Goal: Task Accomplishment & Management: Manage account settings

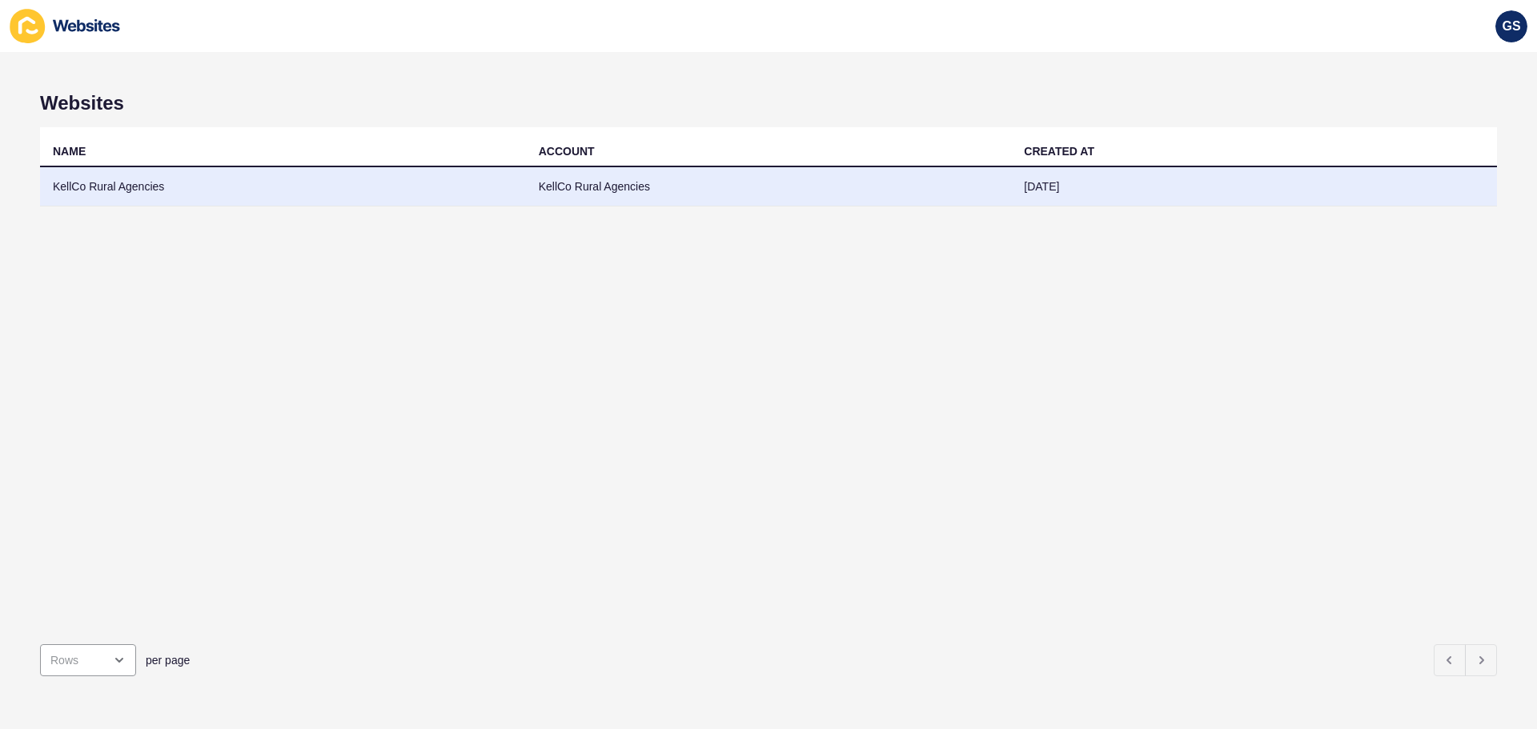
click at [236, 191] on td "KellCo Rural Agencies" at bounding box center [283, 186] width 486 height 39
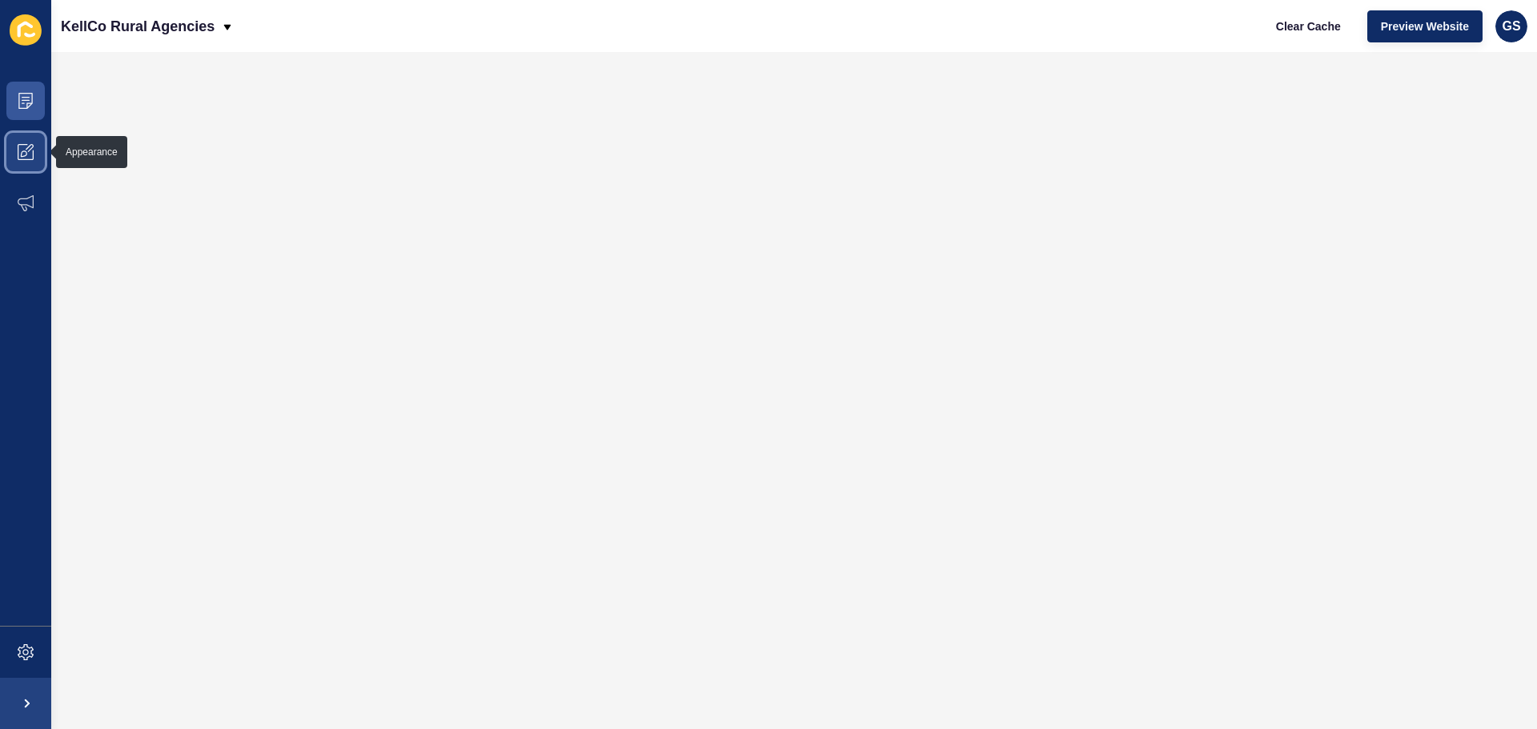
click at [26, 147] on icon at bounding box center [26, 152] width 16 height 16
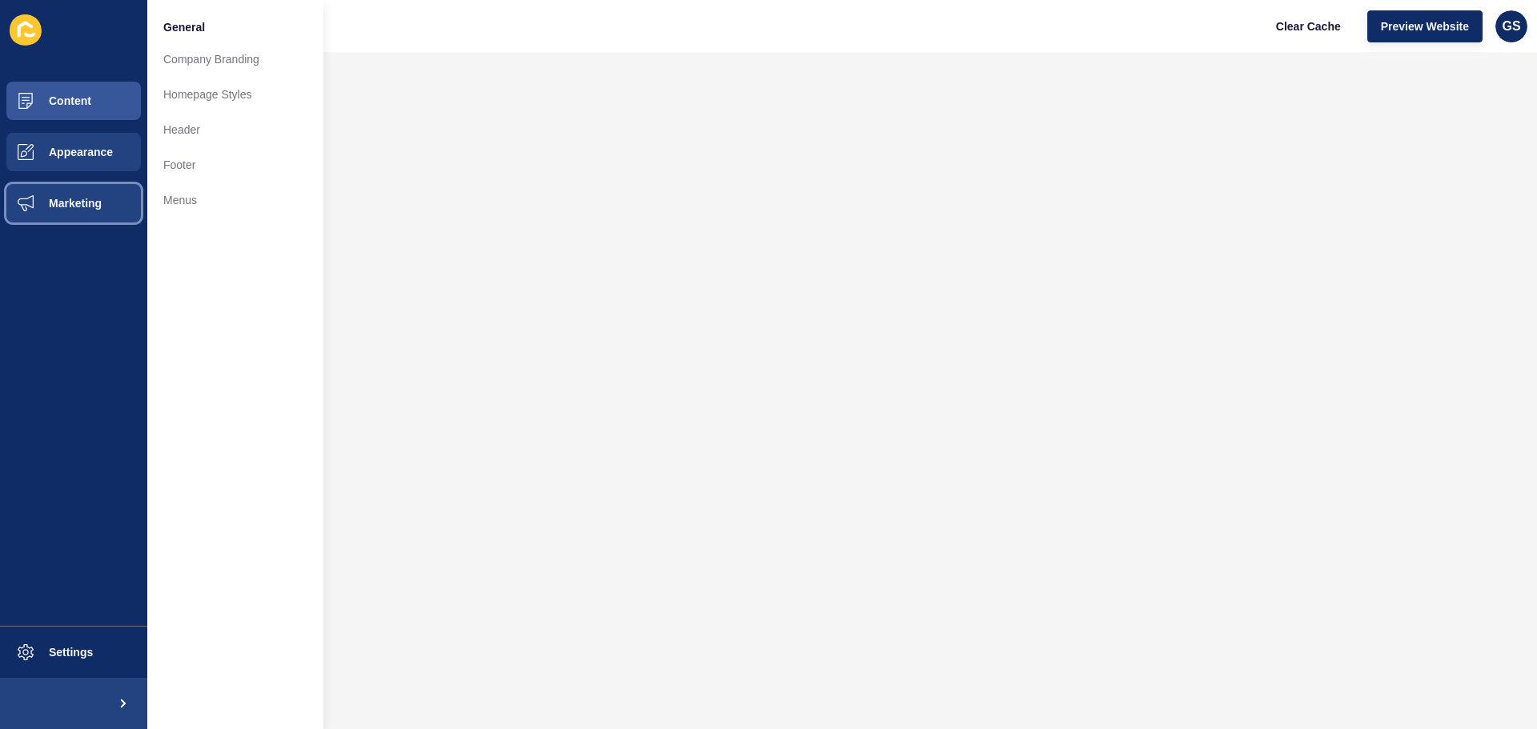
click at [54, 203] on span "Marketing" at bounding box center [50, 203] width 104 height 13
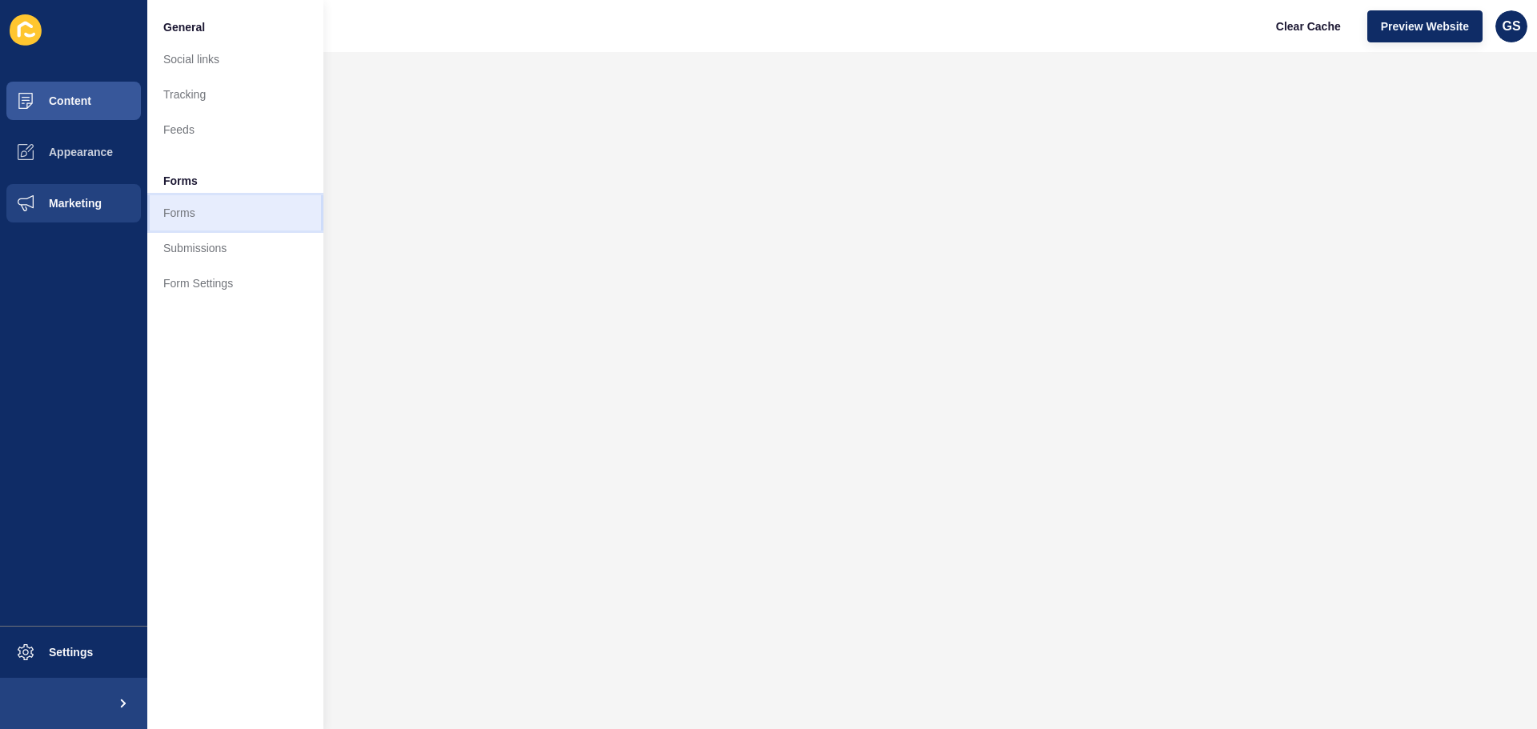
click at [193, 219] on link "Forms" at bounding box center [235, 212] width 176 height 35
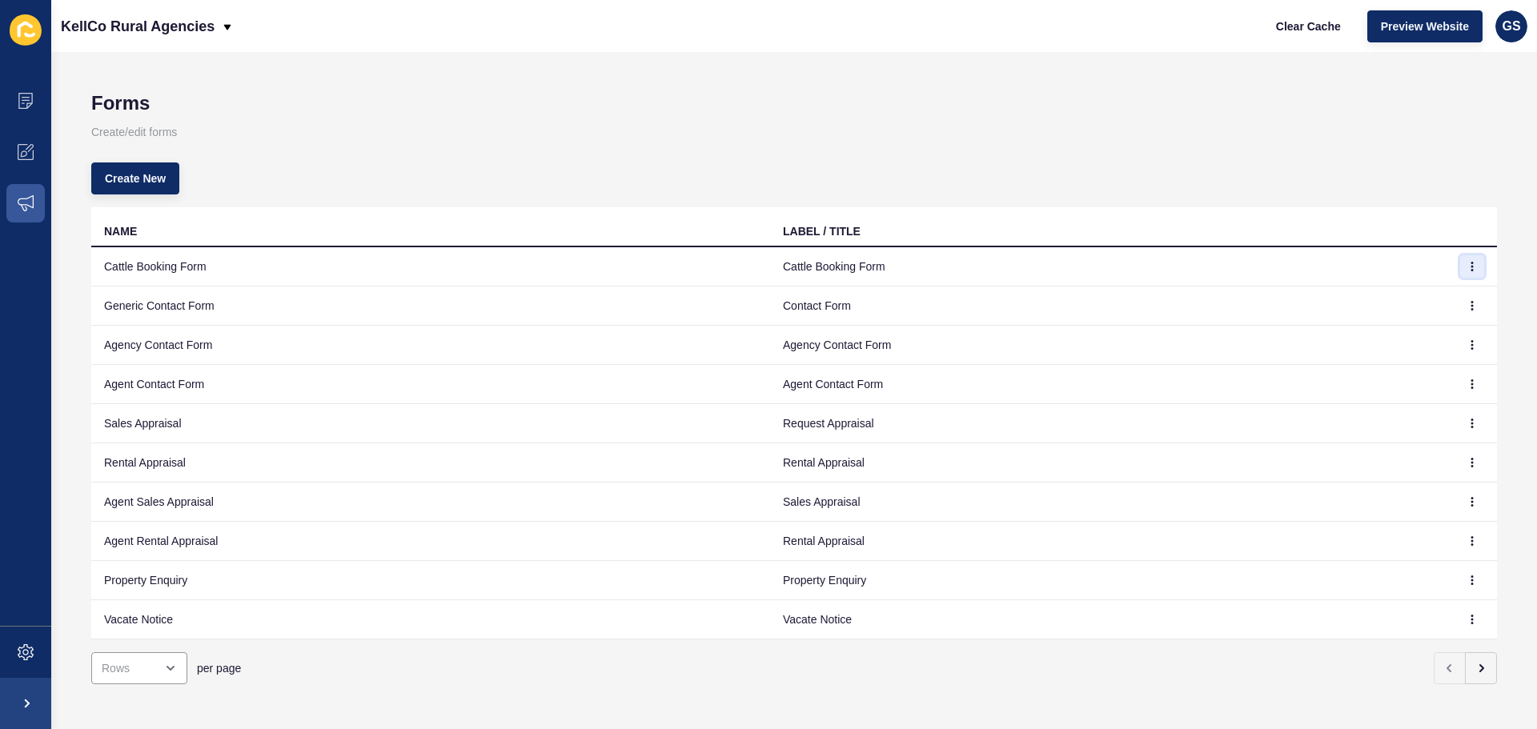
click at [1468, 264] on icon "button" at bounding box center [1473, 267] width 10 height 10
click at [1396, 299] on link "Edit" at bounding box center [1416, 298] width 112 height 35
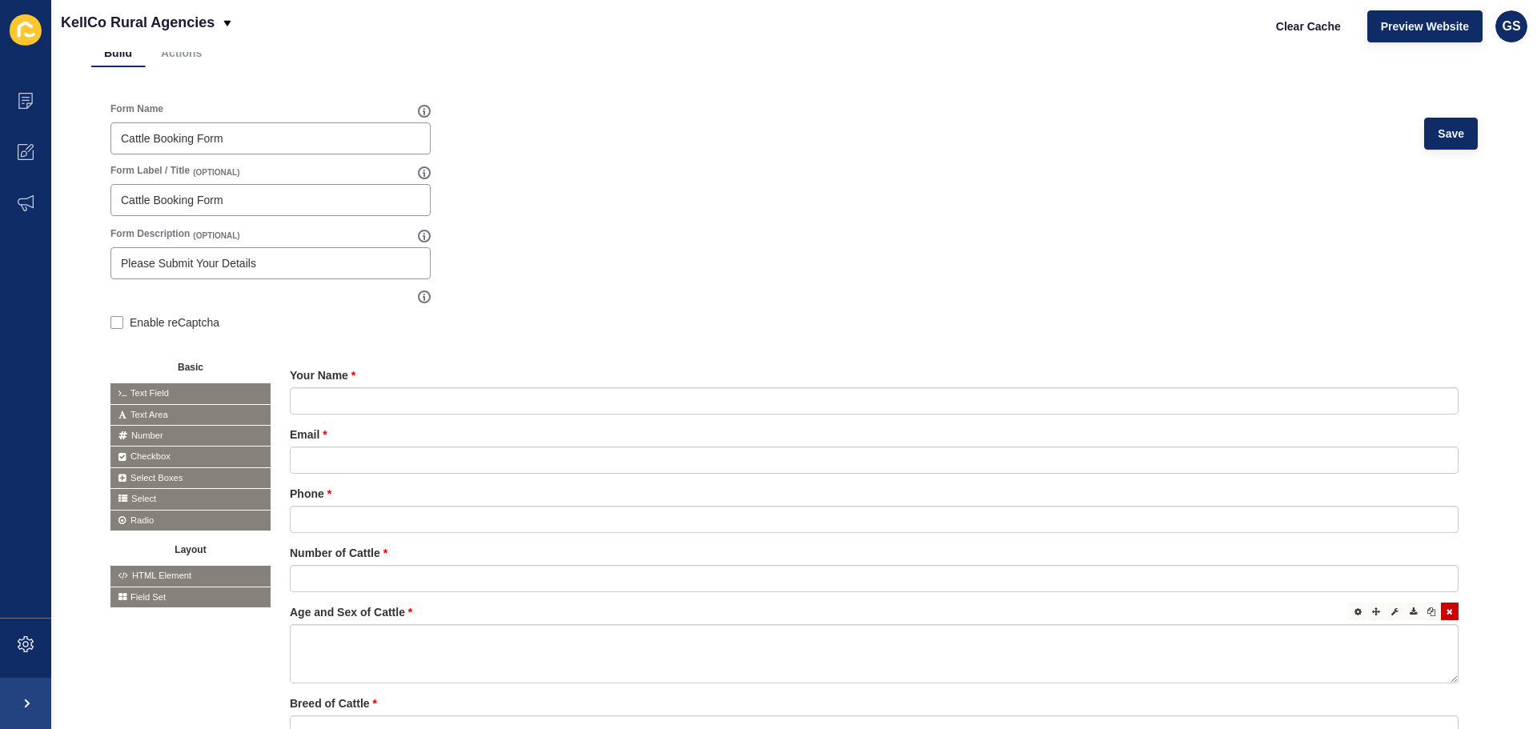
scroll to position [374, 0]
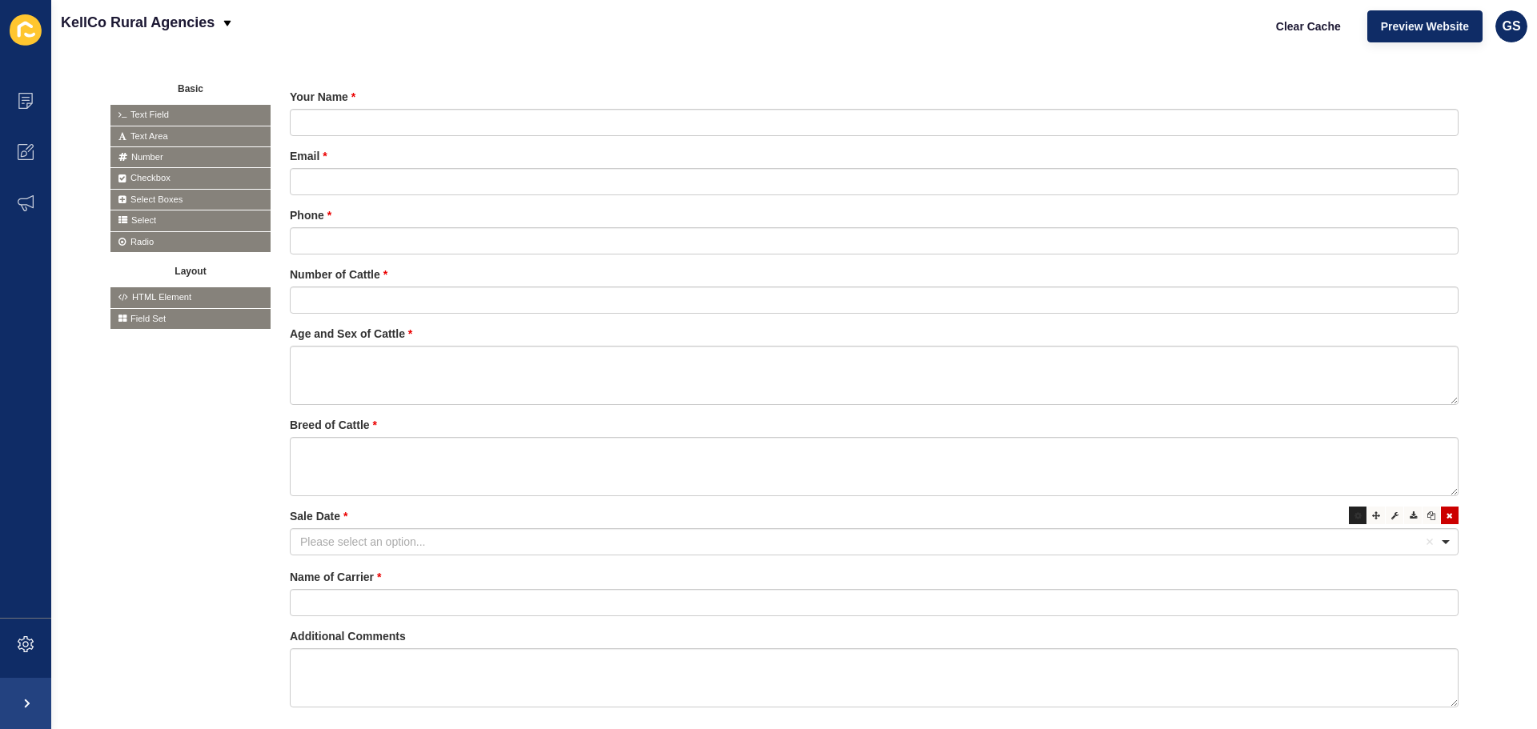
click at [1355, 514] on icon at bounding box center [1358, 516] width 7 height 8
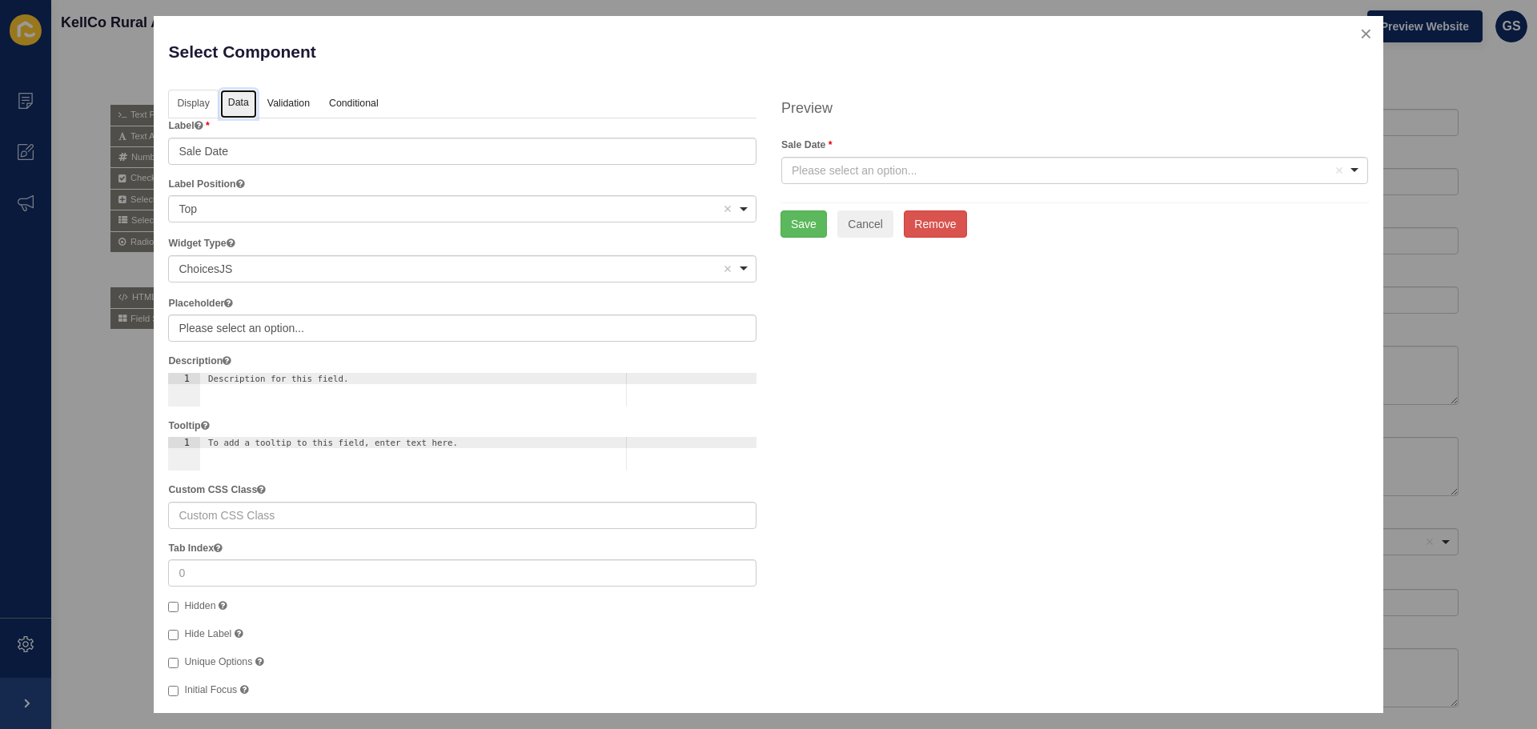
click at [231, 98] on link "Data" at bounding box center [238, 105] width 37 height 30
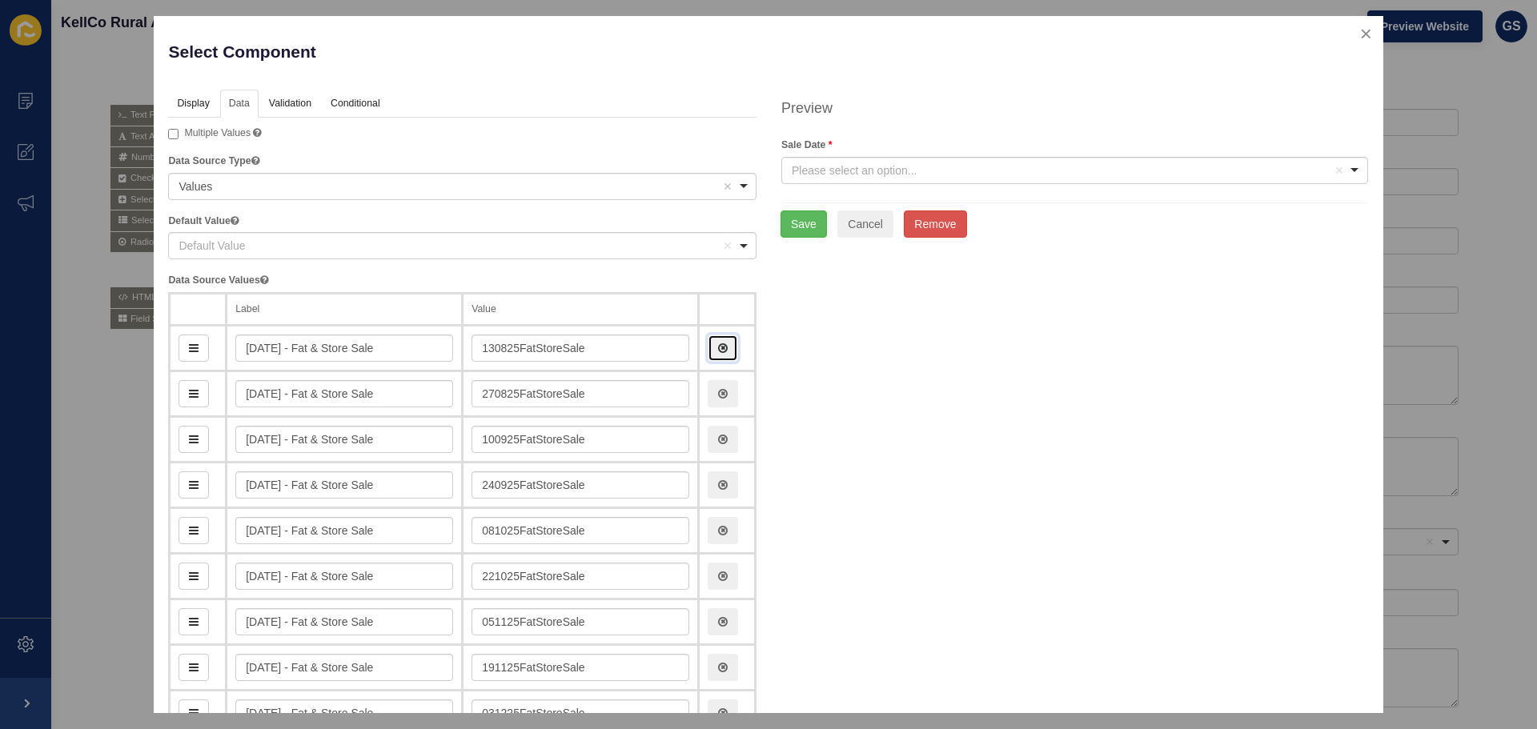
click at [718, 346] on icon "button" at bounding box center [723, 348] width 10 height 11
click at [790, 232] on button "Save" at bounding box center [804, 224] width 46 height 27
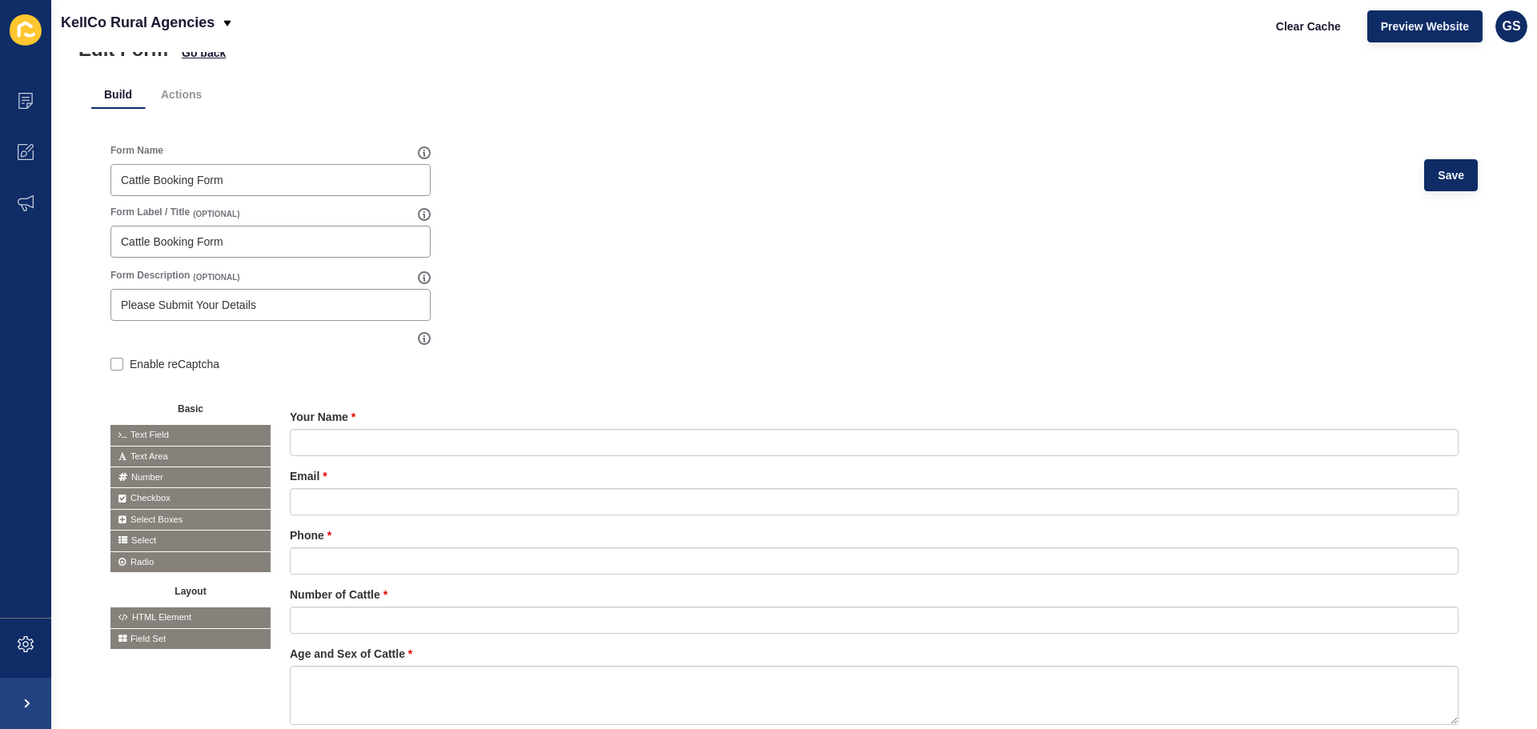
scroll to position [0, 0]
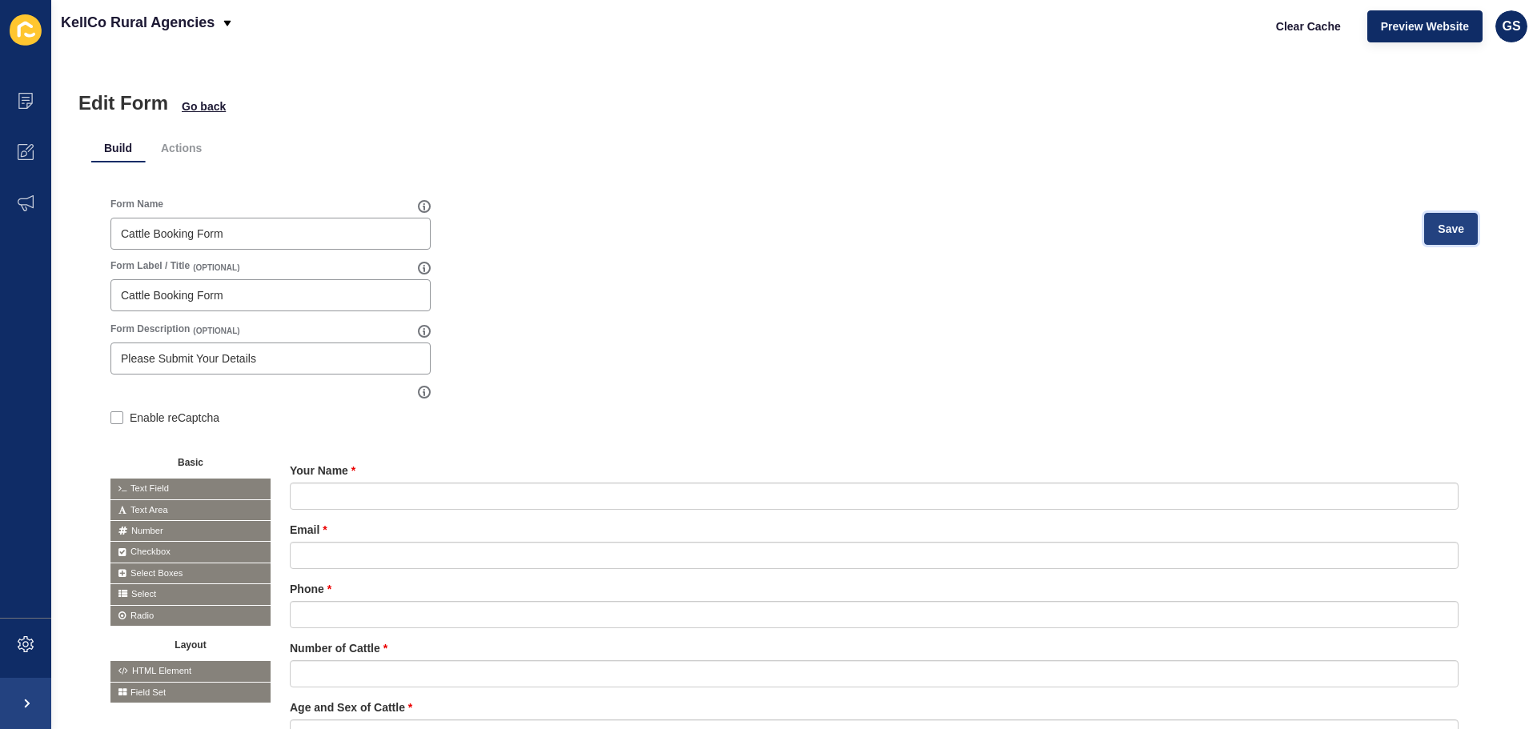
click at [1442, 229] on span "Save" at bounding box center [1451, 229] width 26 height 16
click at [17, 99] on span at bounding box center [25, 100] width 51 height 51
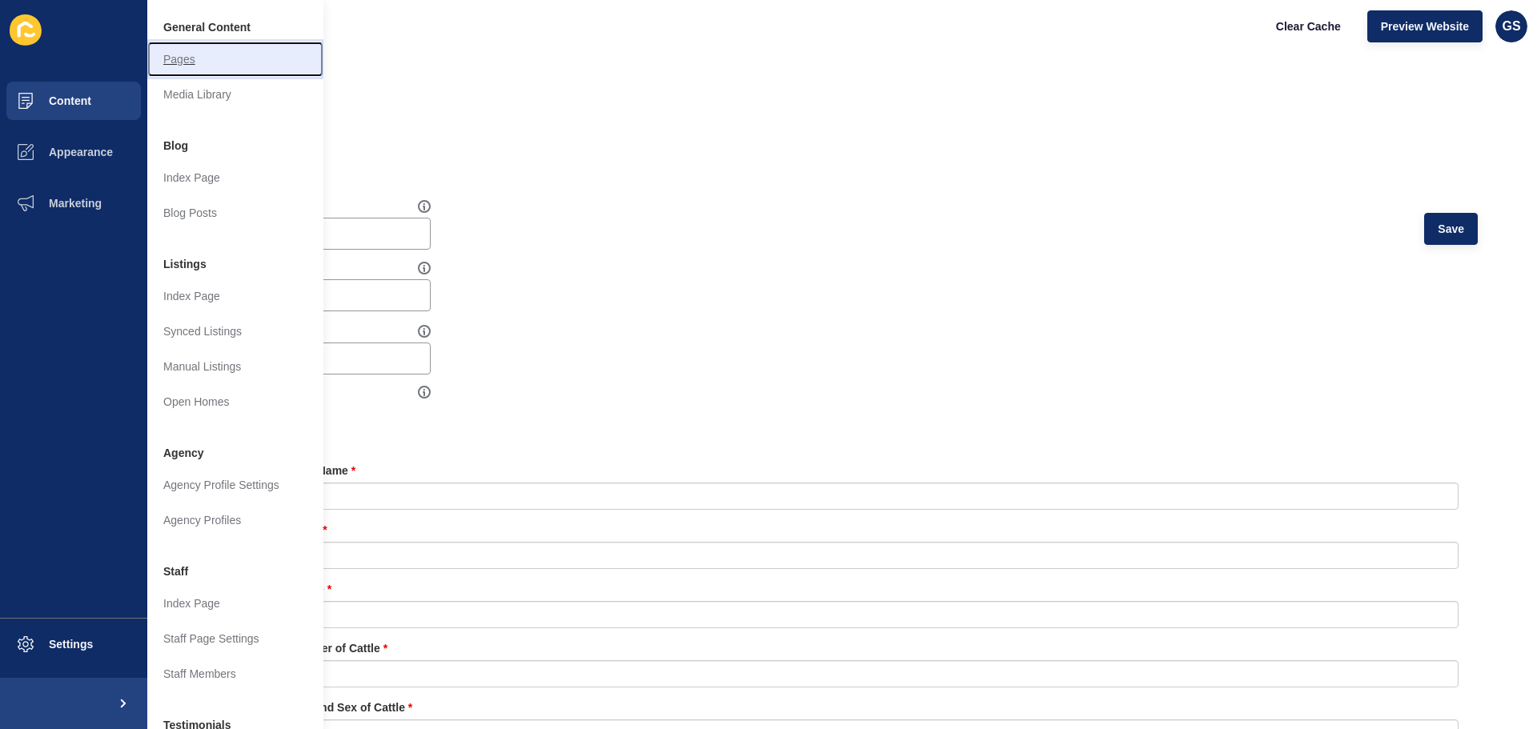
click at [231, 55] on link "Pages" at bounding box center [235, 59] width 176 height 35
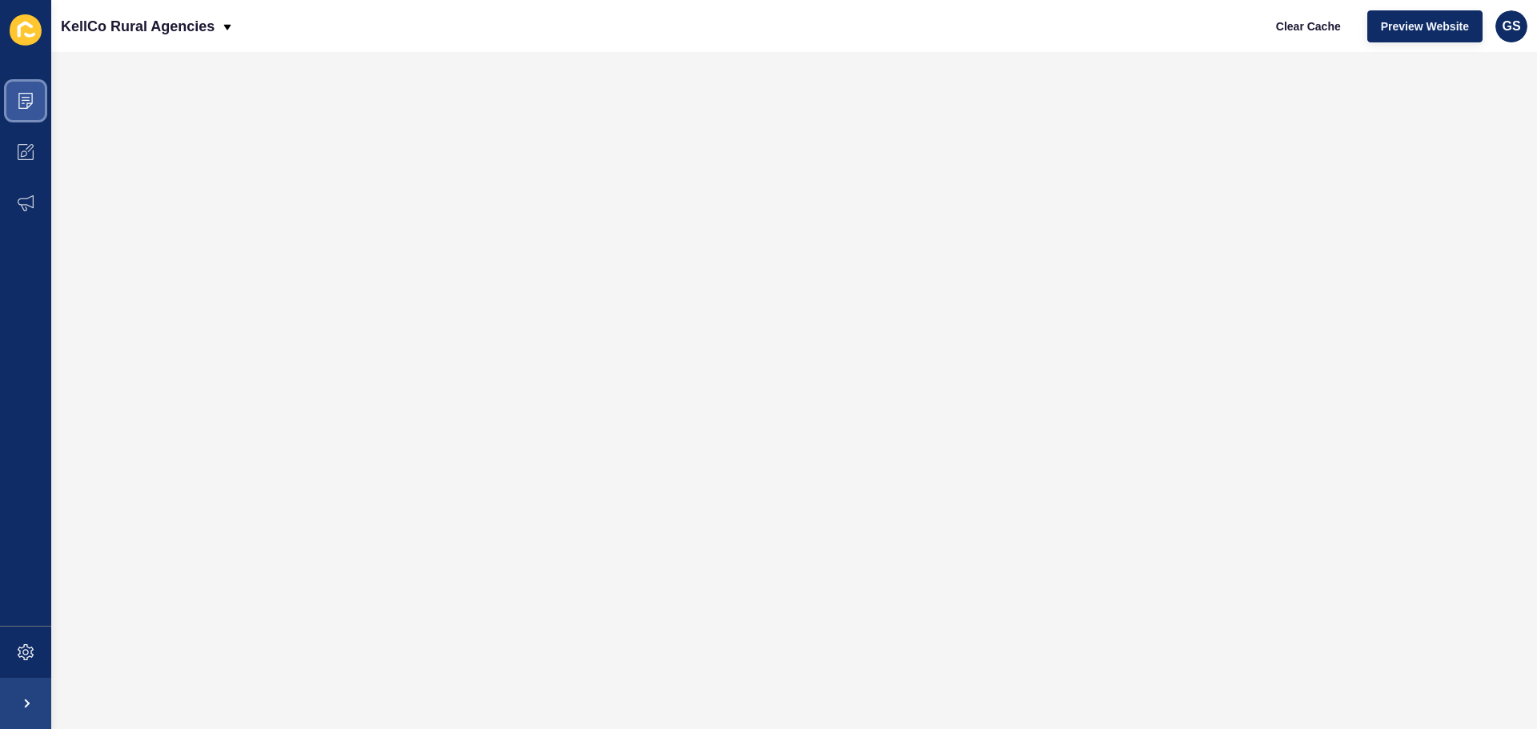
click at [14, 108] on span at bounding box center [25, 100] width 51 height 51
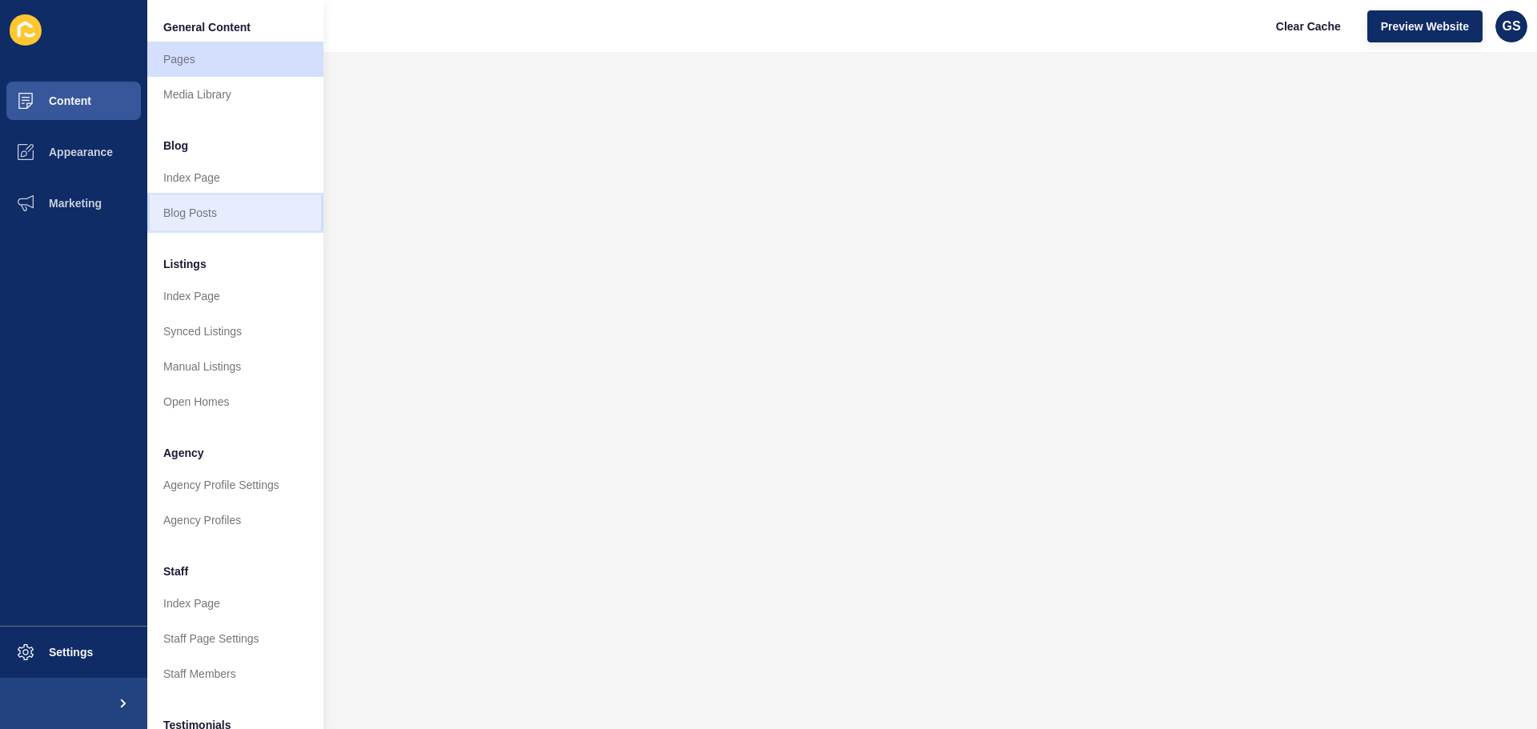
click at [196, 211] on link "Blog Posts" at bounding box center [235, 212] width 176 height 35
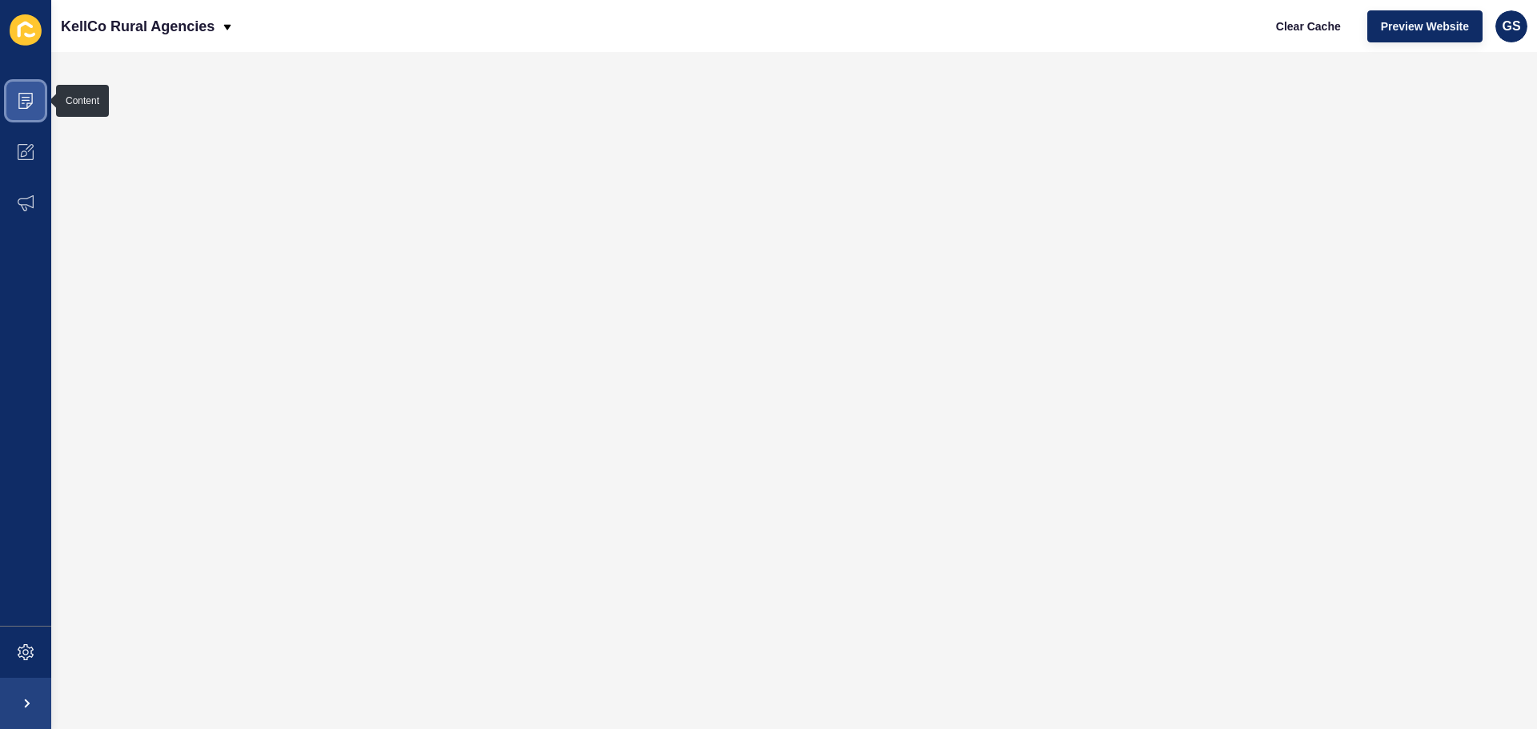
click at [25, 94] on icon at bounding box center [25, 101] width 14 height 16
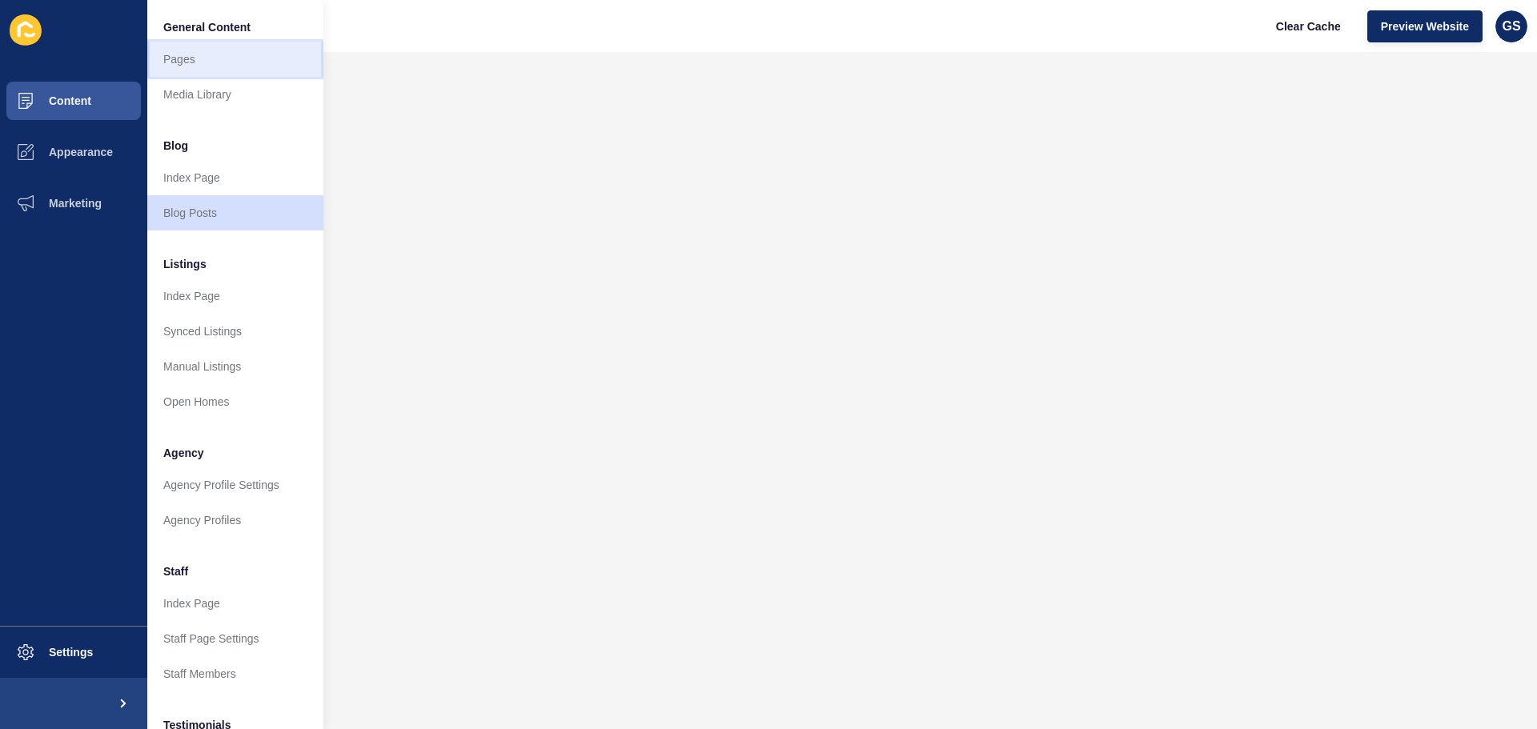
click at [192, 50] on link "Pages" at bounding box center [235, 59] width 176 height 35
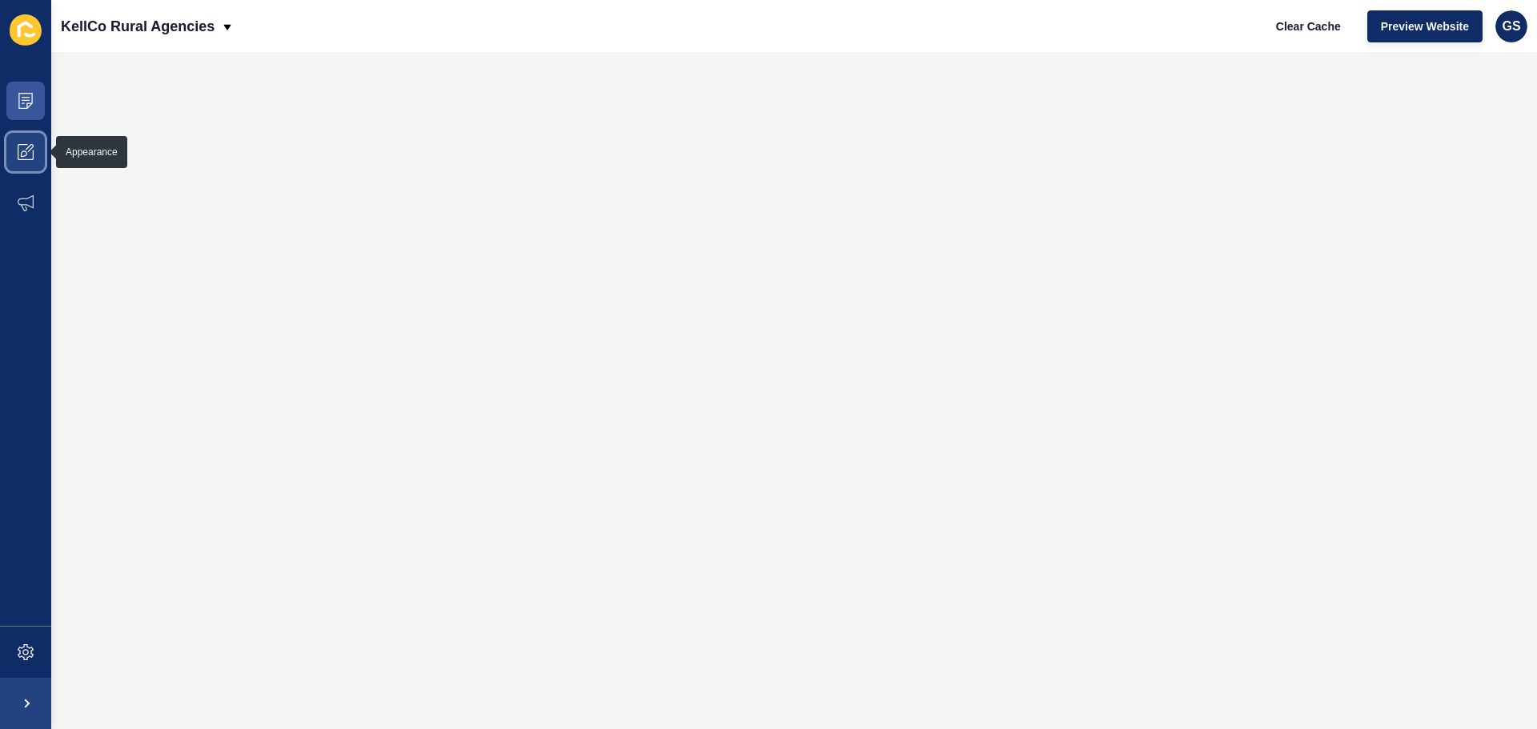
click at [42, 152] on span at bounding box center [25, 152] width 51 height 51
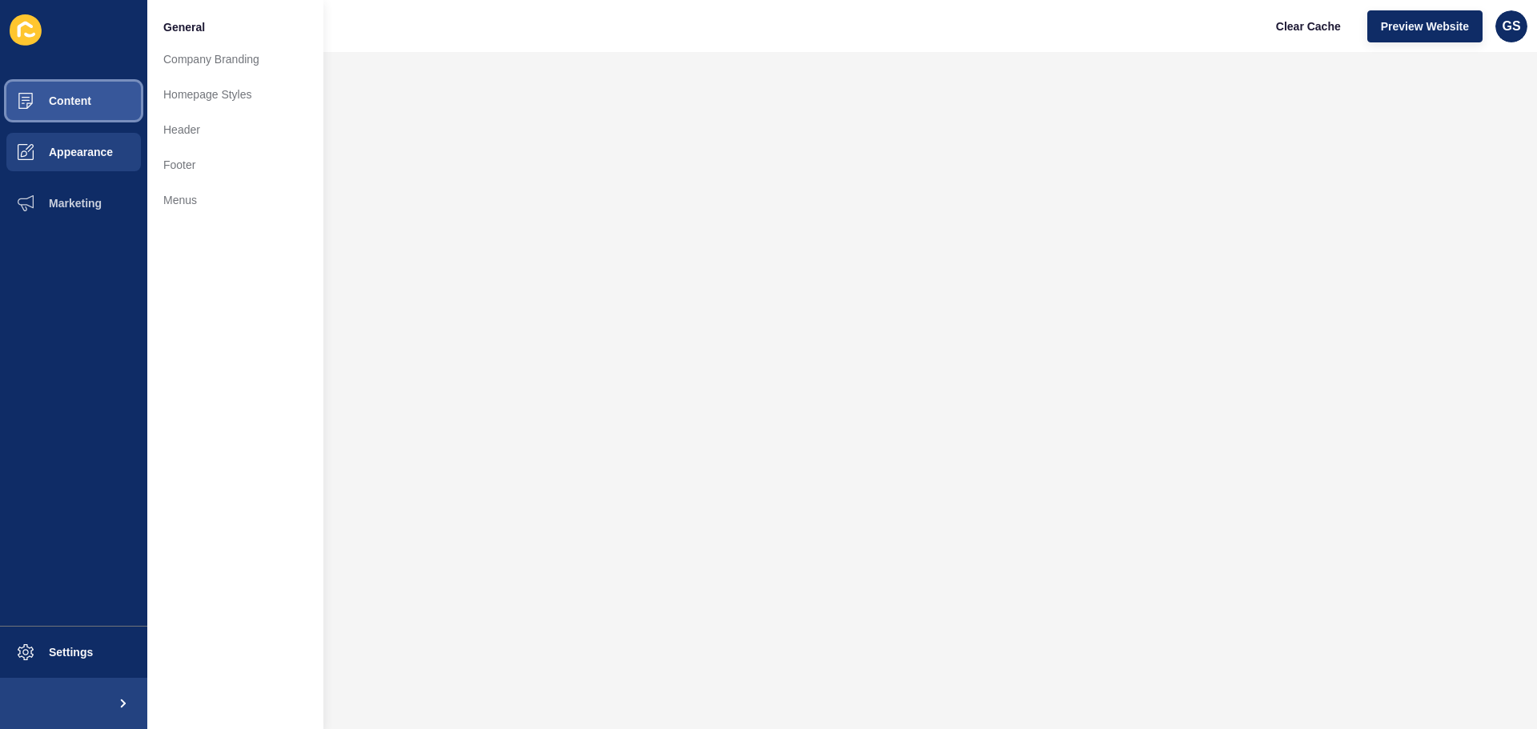
click at [66, 102] on span "Content" at bounding box center [45, 100] width 94 height 13
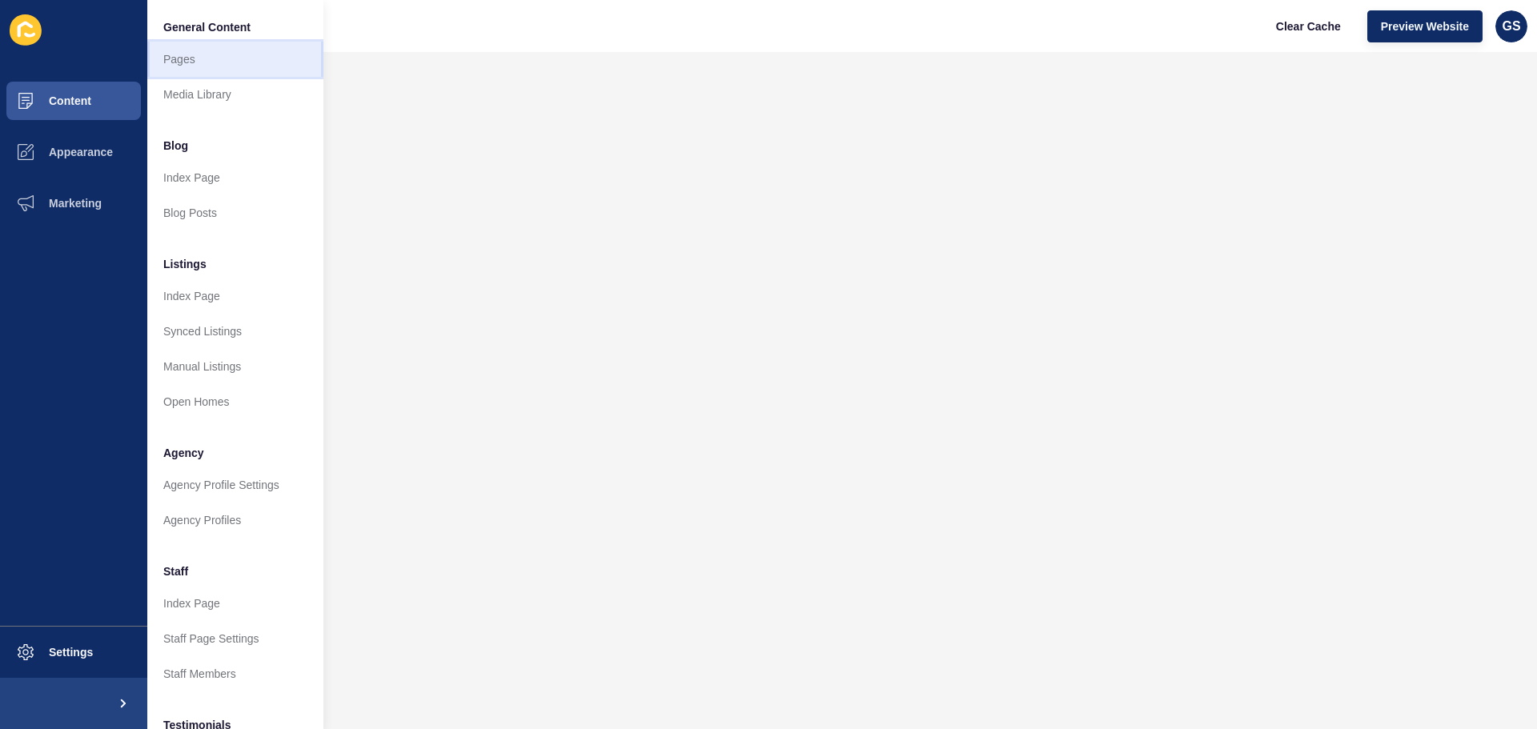
click at [208, 58] on link "Pages" at bounding box center [235, 59] width 176 height 35
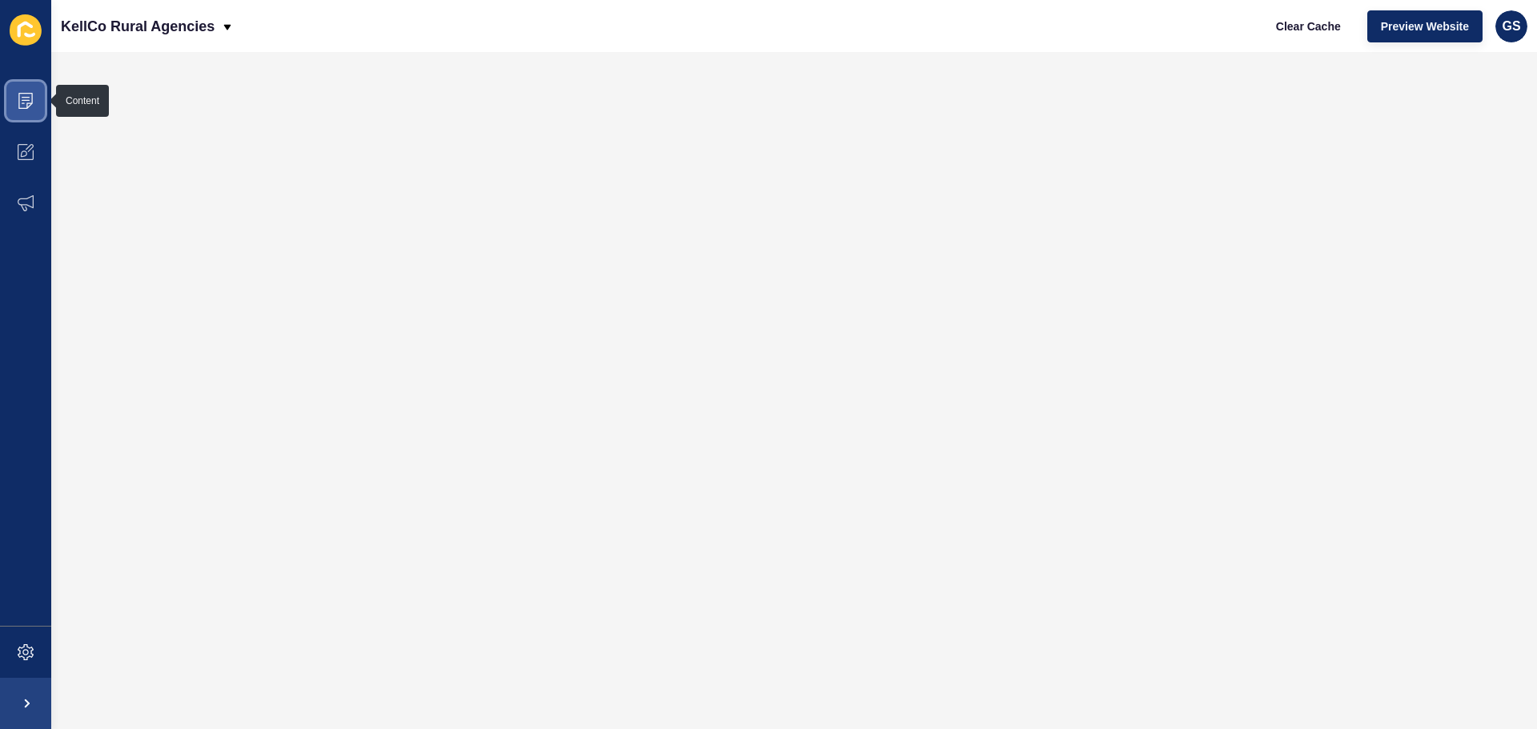
click at [28, 102] on icon at bounding box center [26, 101] width 16 height 16
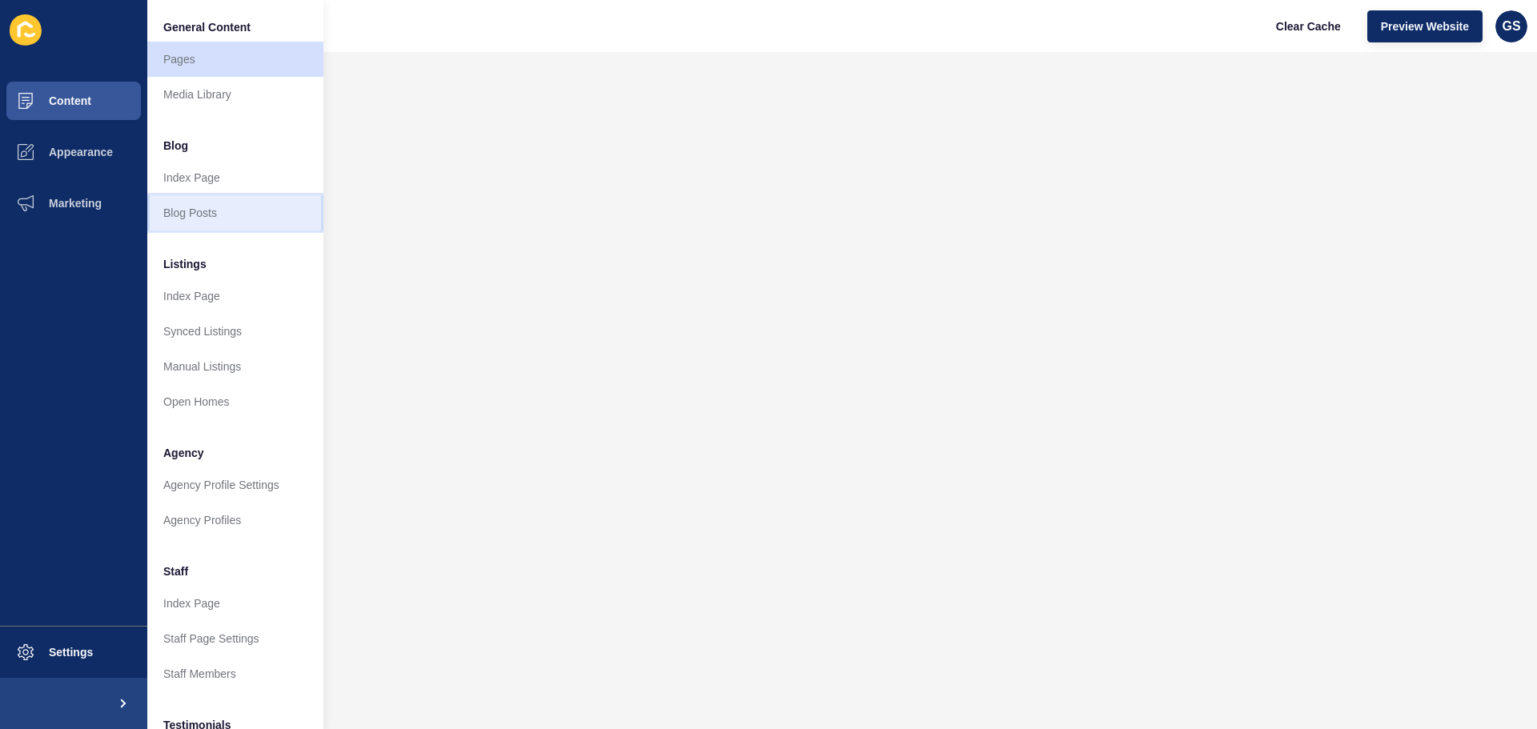
click at [256, 214] on link "Blog Posts" at bounding box center [235, 212] width 176 height 35
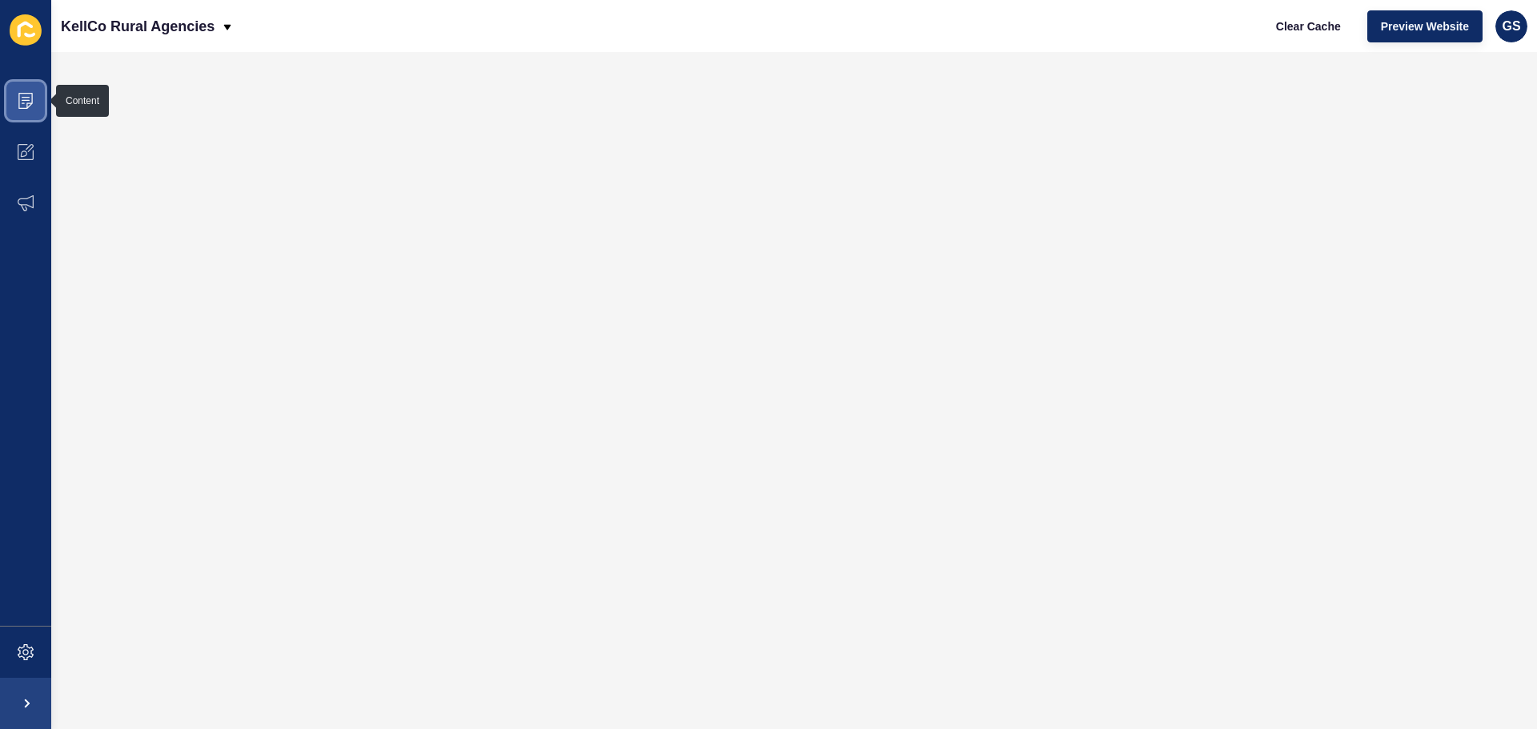
click at [28, 109] on span at bounding box center [25, 100] width 51 height 51
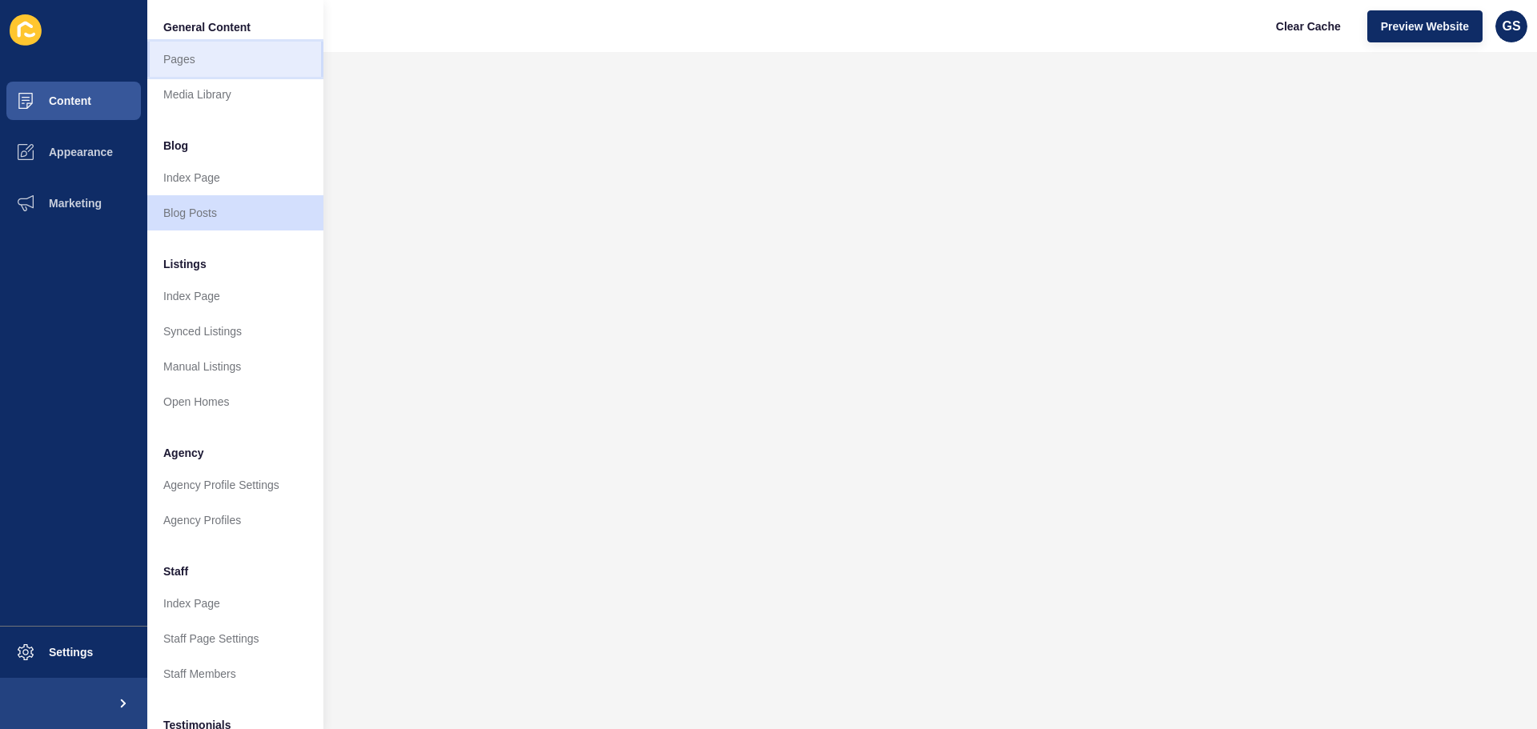
click at [227, 55] on link "Pages" at bounding box center [235, 59] width 176 height 35
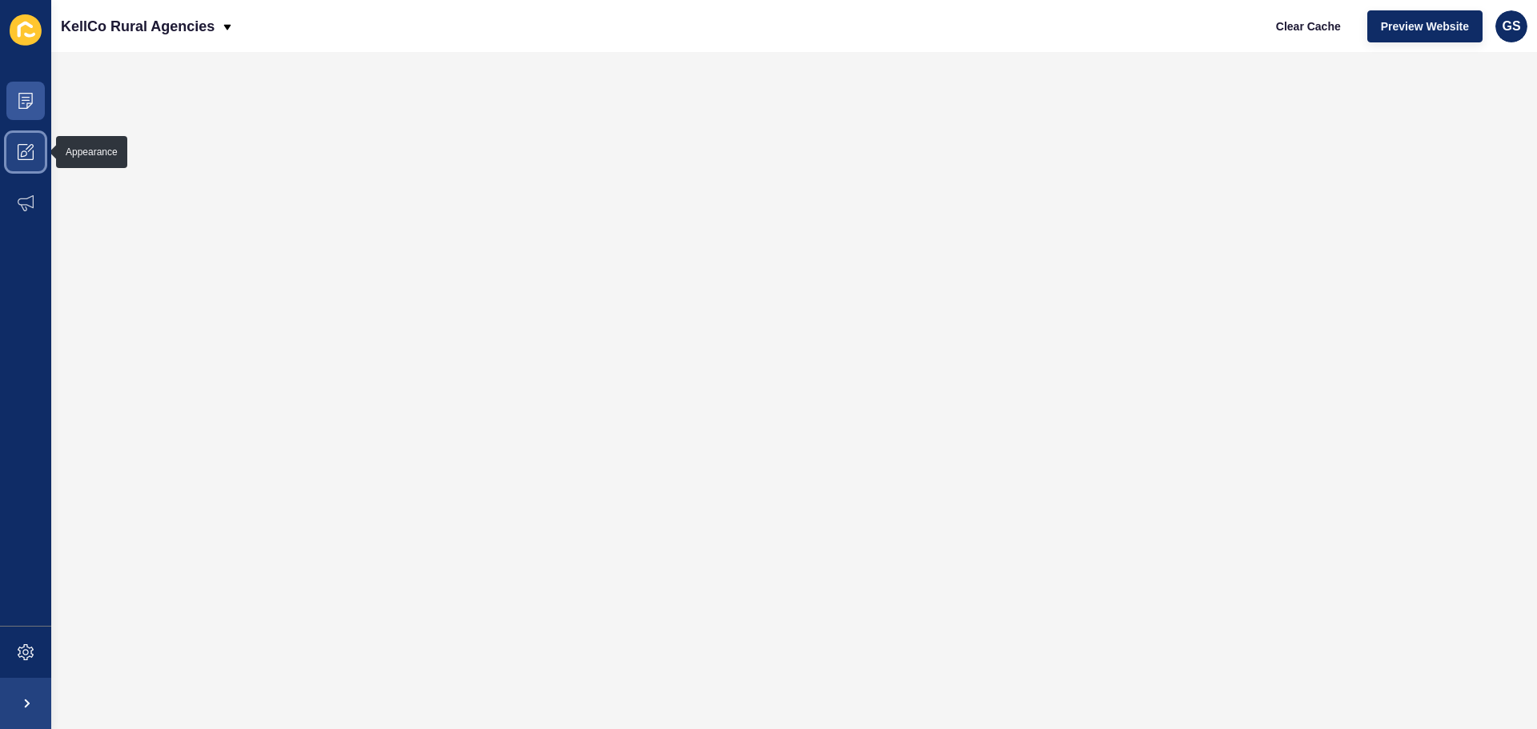
click at [28, 142] on span at bounding box center [25, 152] width 51 height 51
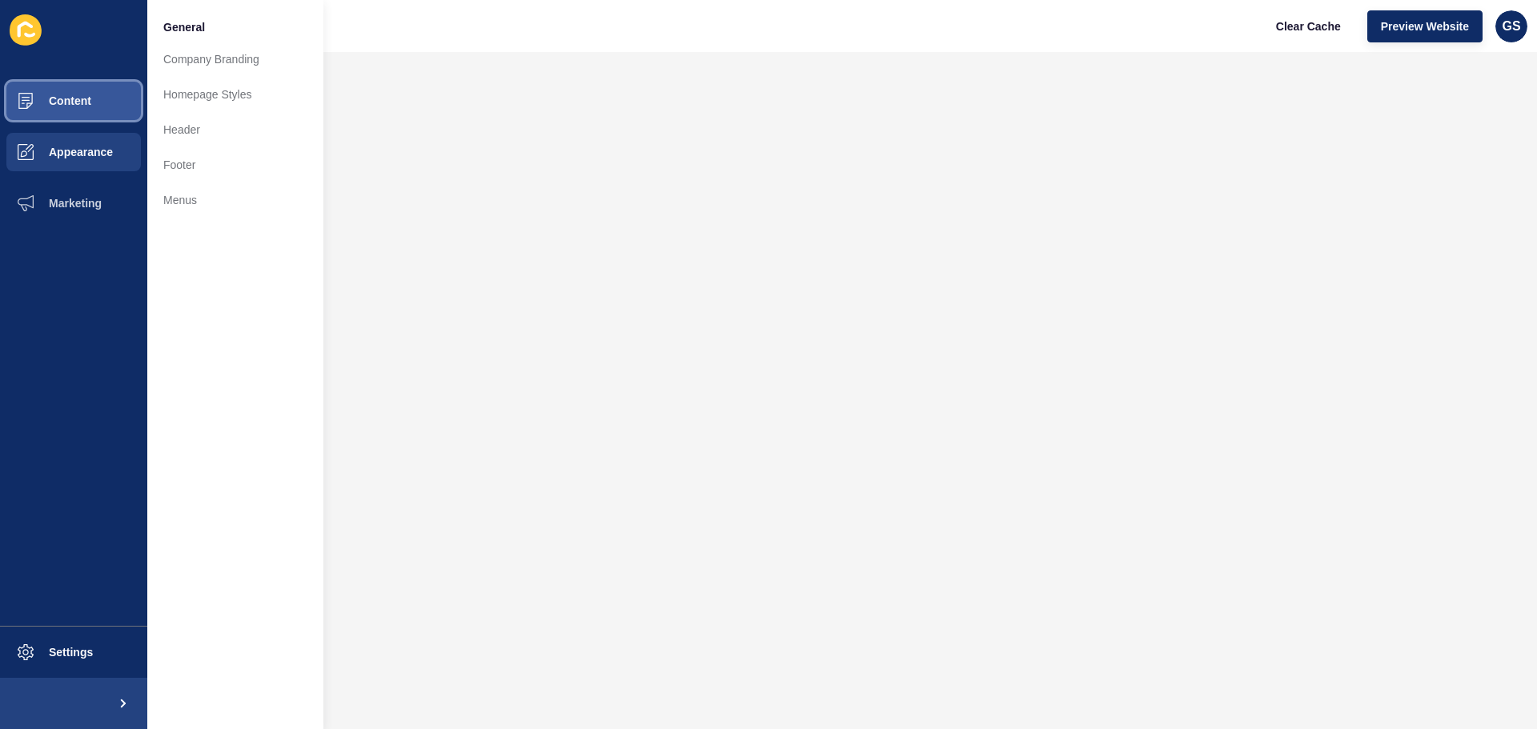
click at [123, 92] on button "Content" at bounding box center [73, 100] width 147 height 51
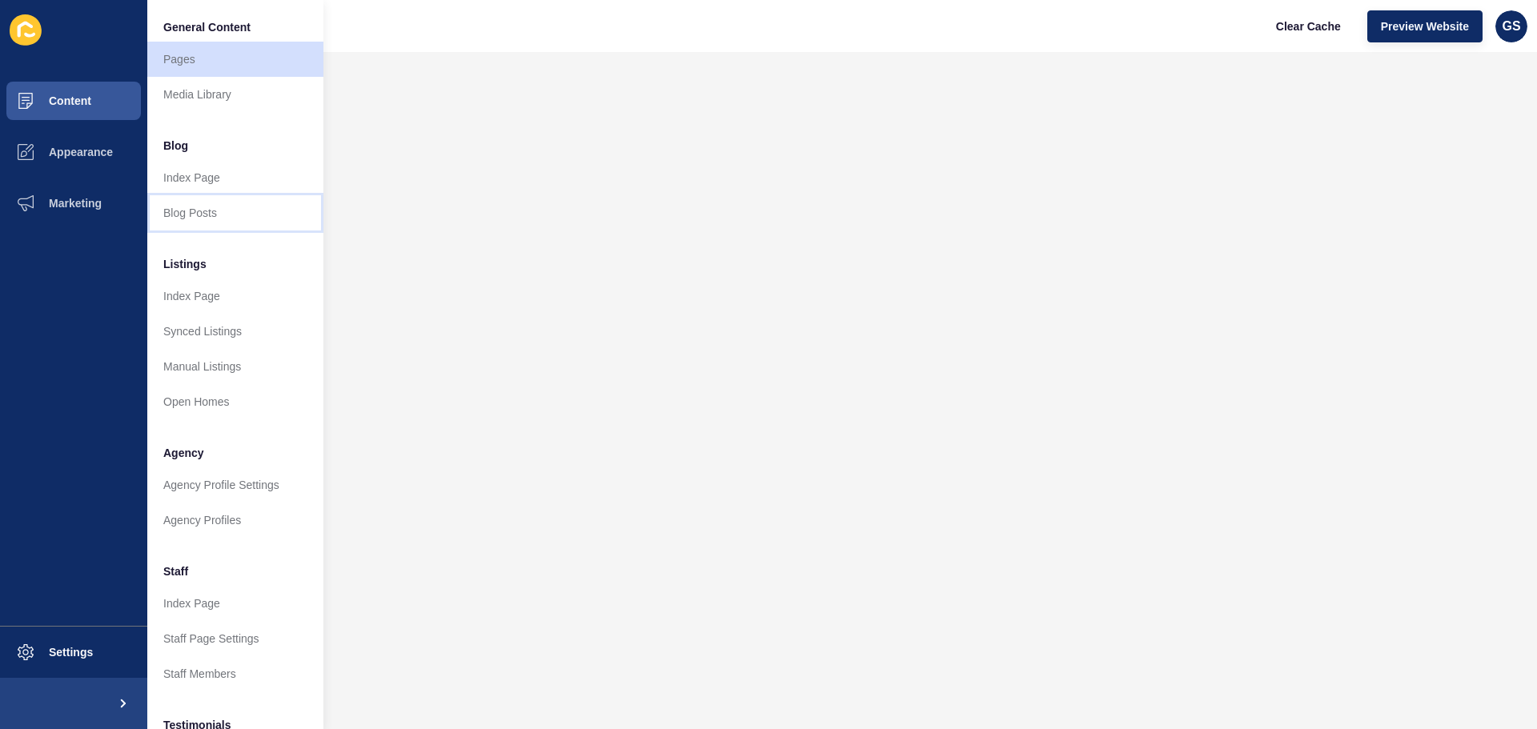
click at [234, 208] on link "Blog Posts" at bounding box center [235, 212] width 176 height 35
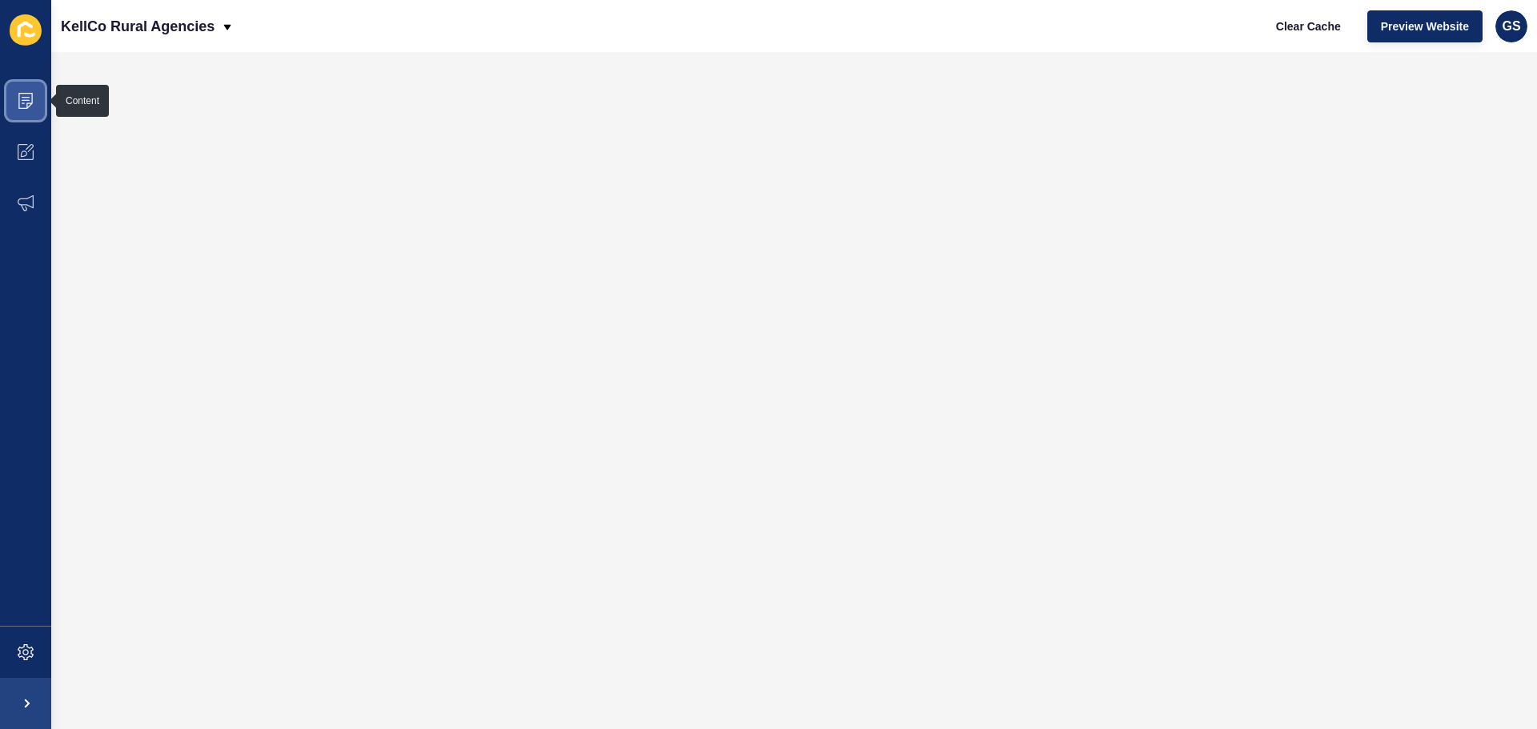
click at [30, 104] on icon at bounding box center [26, 101] width 16 height 16
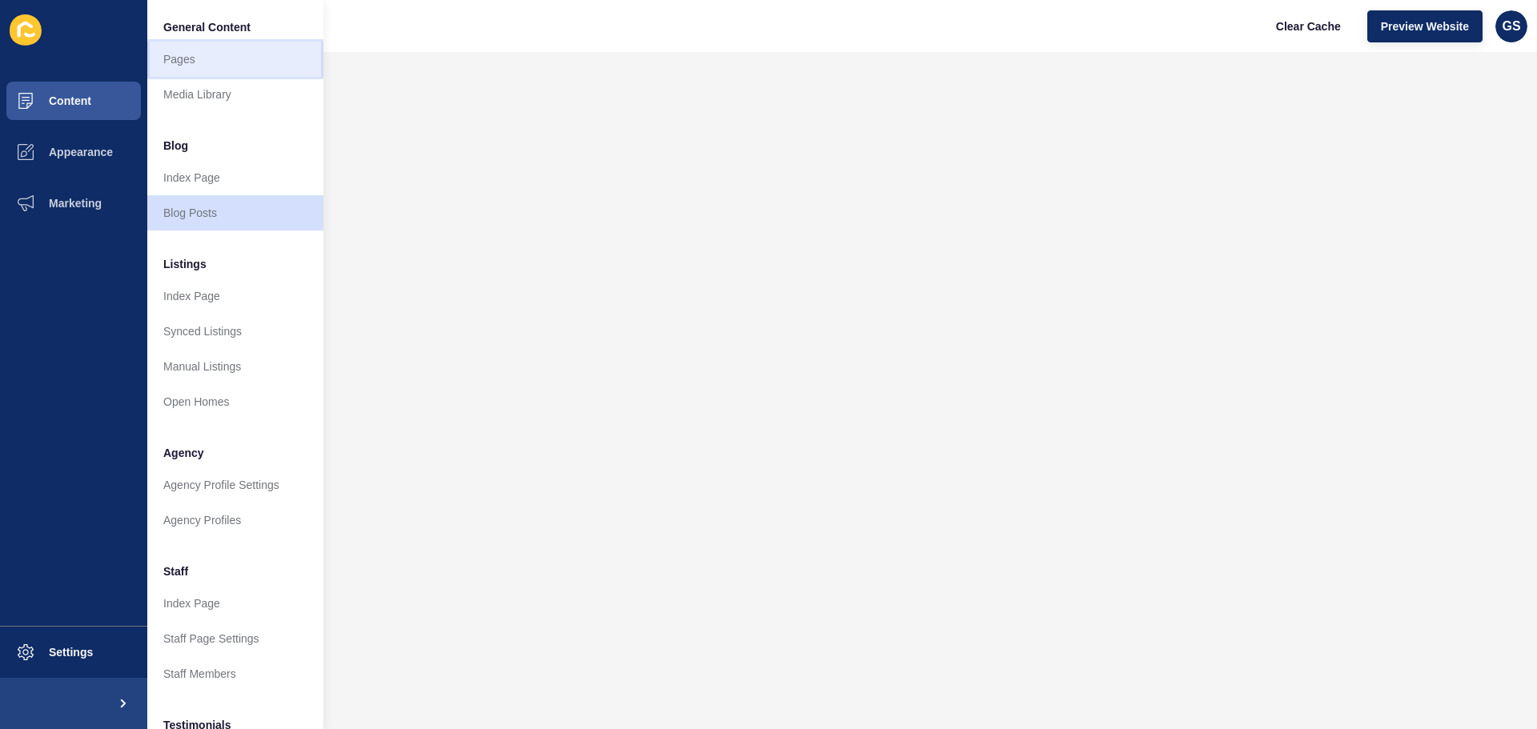
click at [210, 52] on link "Pages" at bounding box center [235, 59] width 176 height 35
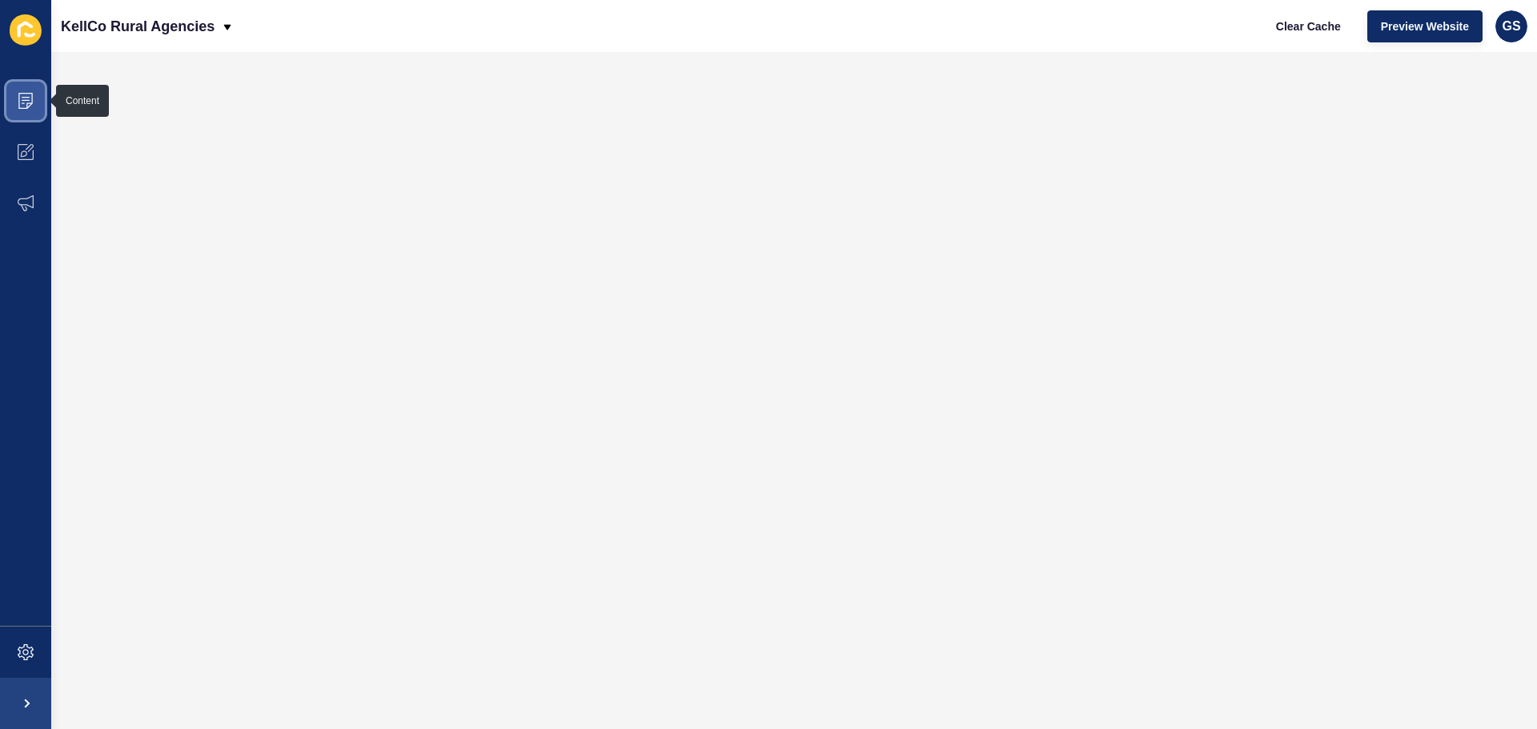
click at [30, 89] on span at bounding box center [25, 100] width 51 height 51
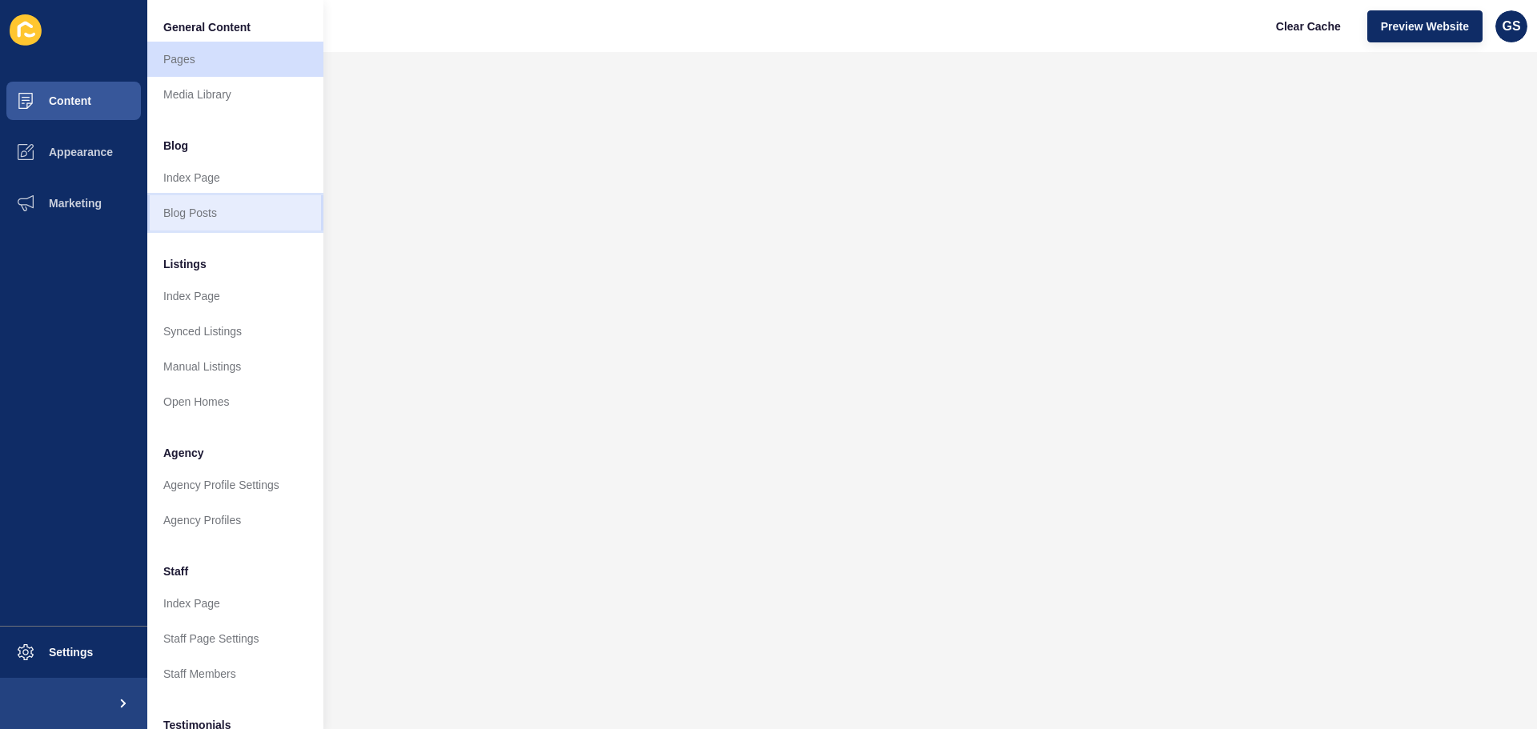
click at [223, 218] on link "Blog Posts" at bounding box center [235, 212] width 176 height 35
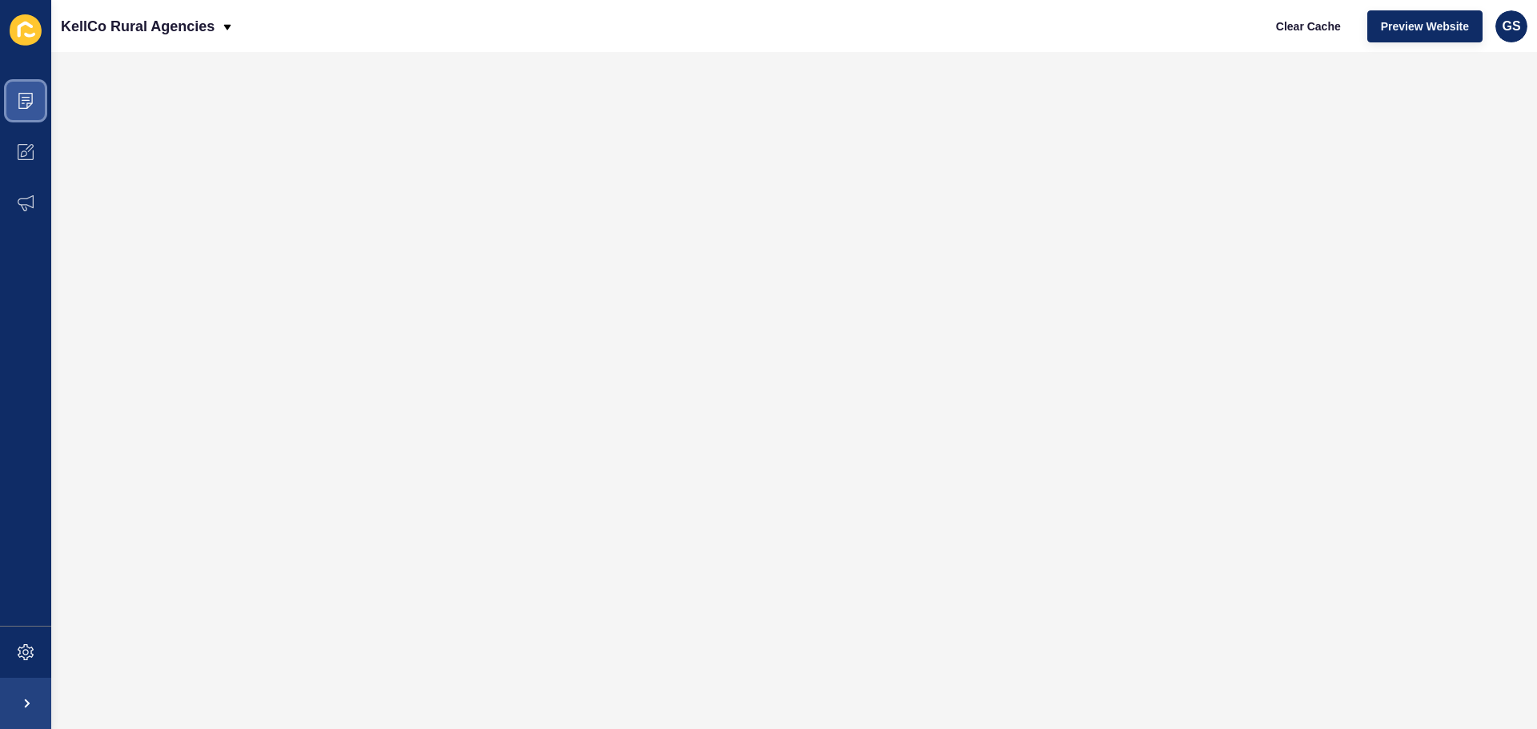
click at [15, 111] on span at bounding box center [25, 100] width 51 height 51
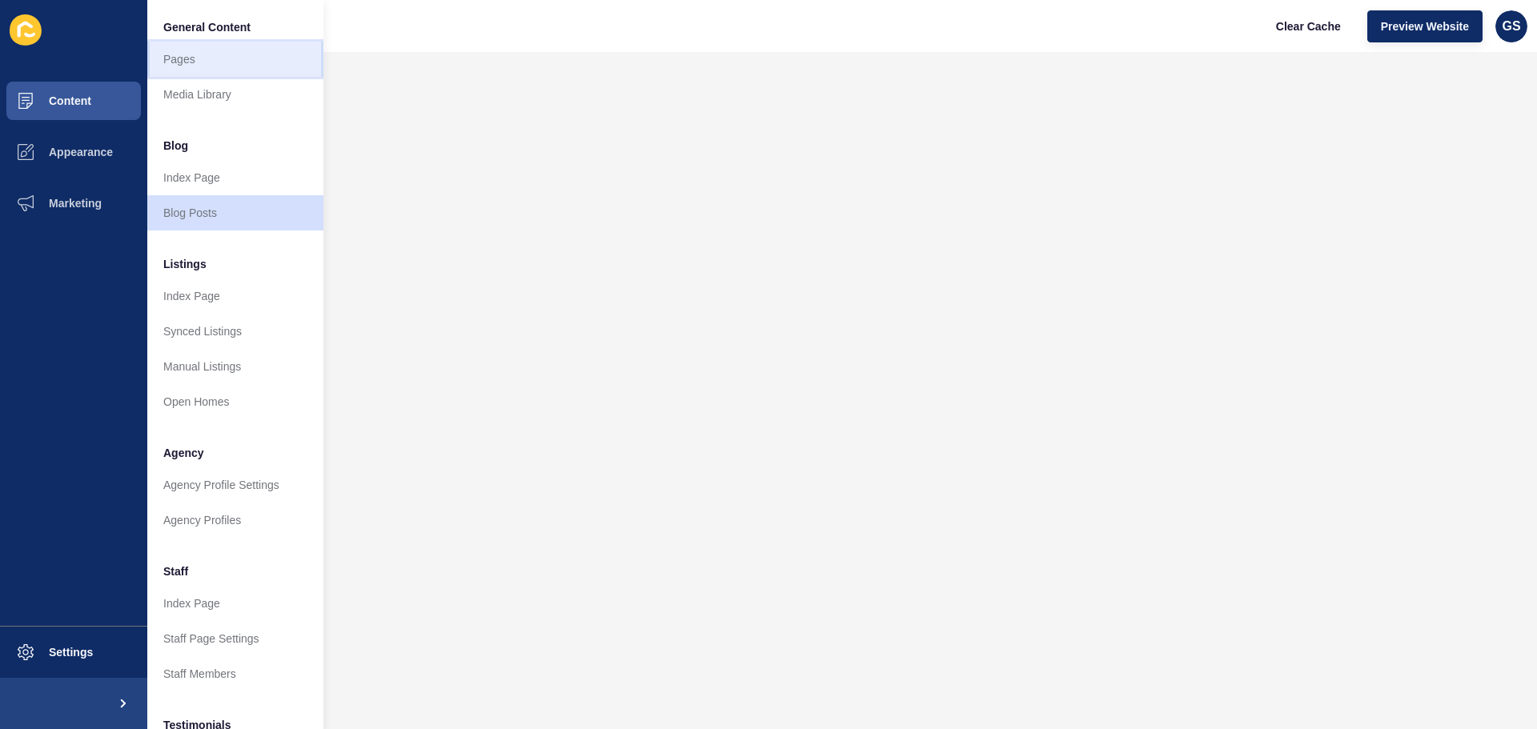
click at [214, 58] on link "Pages" at bounding box center [235, 59] width 176 height 35
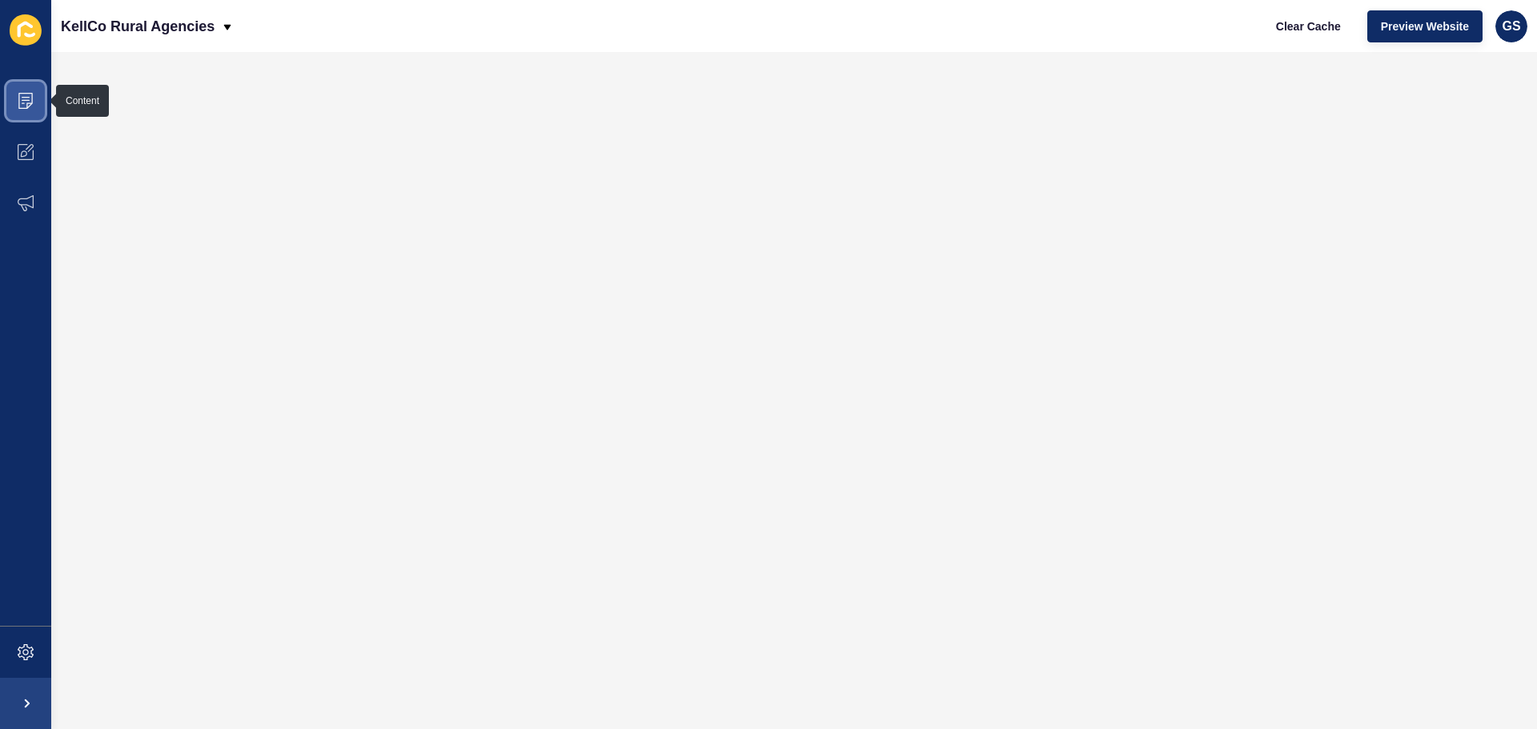
click at [19, 98] on icon at bounding box center [25, 101] width 14 height 16
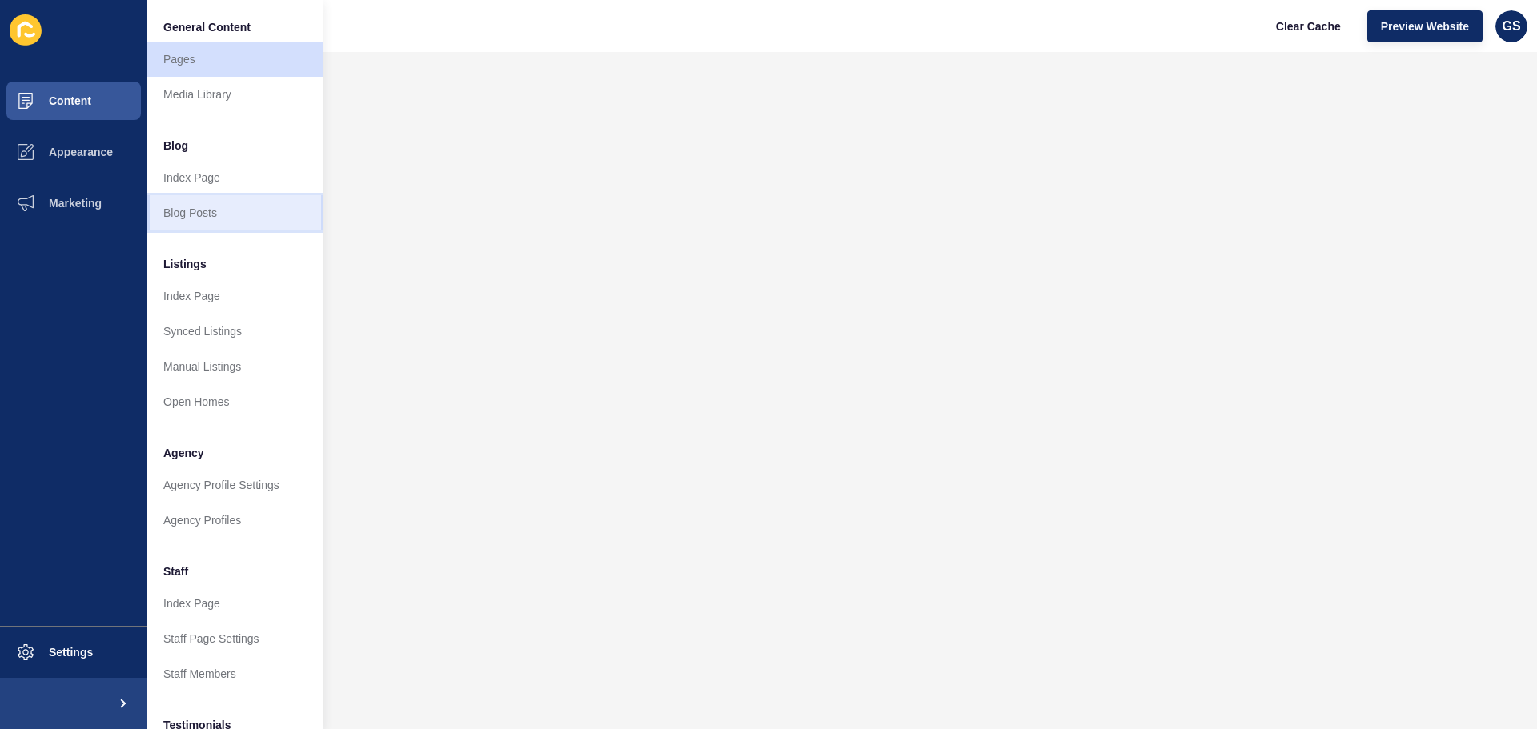
click at [185, 213] on link "Blog Posts" at bounding box center [235, 212] width 176 height 35
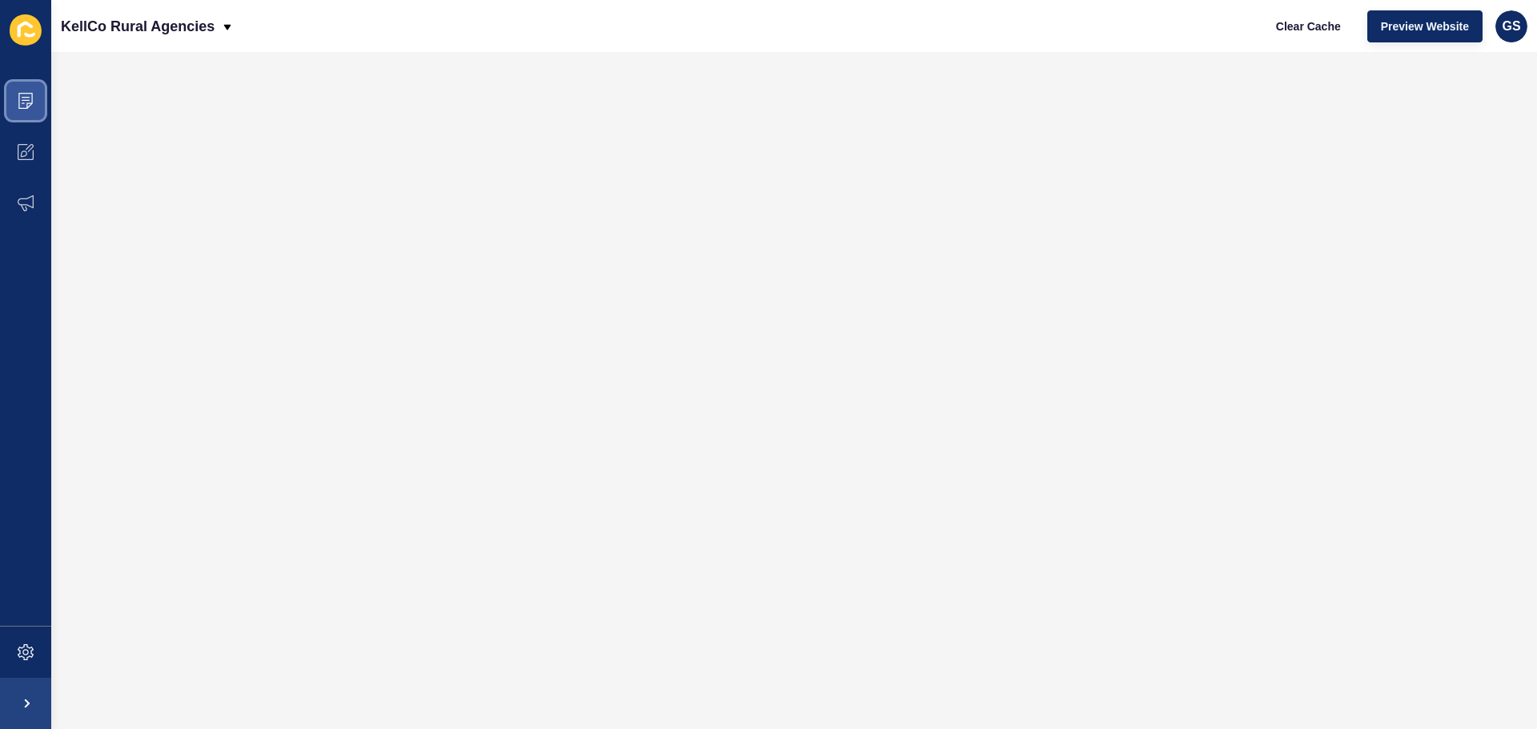
click at [22, 94] on icon at bounding box center [26, 101] width 16 height 16
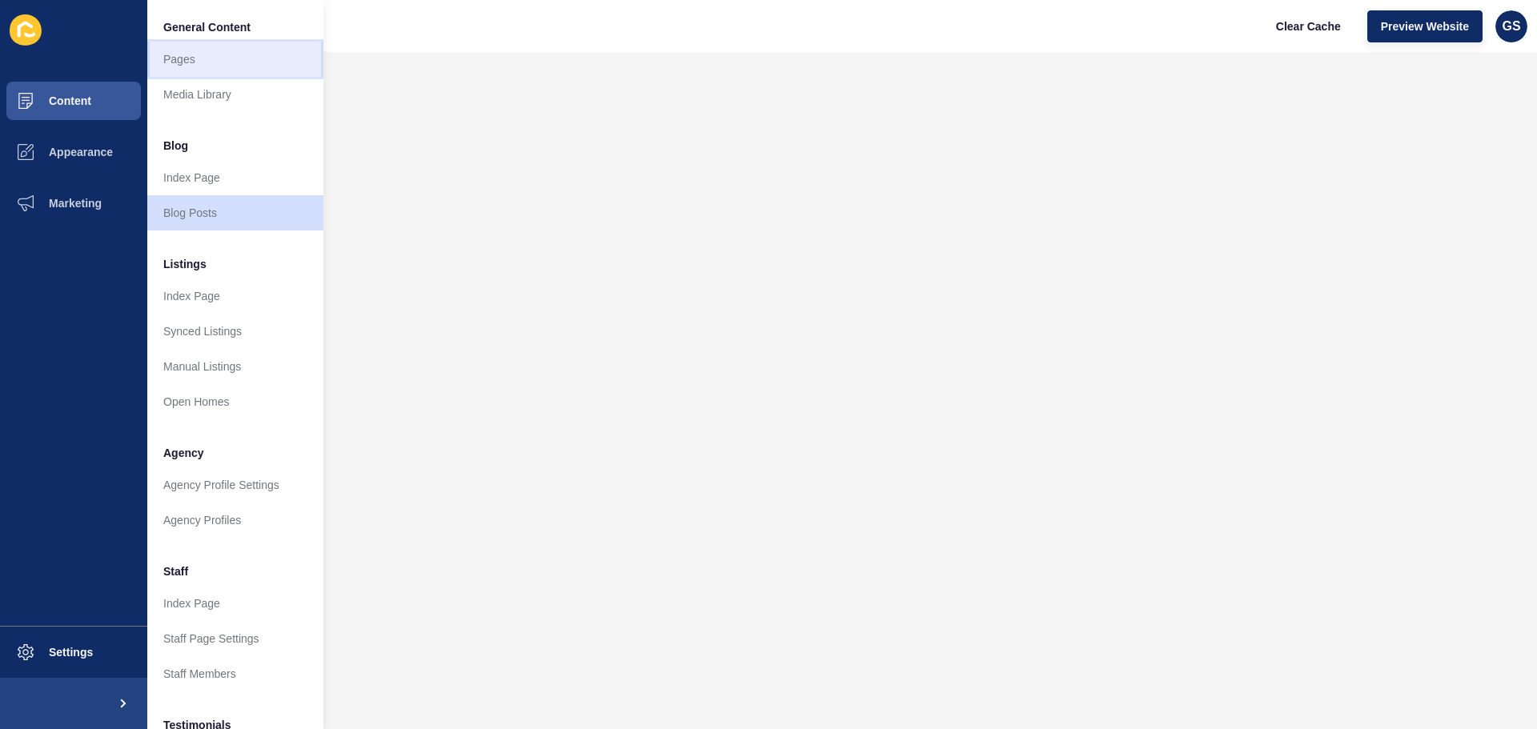
click at [217, 56] on link "Pages" at bounding box center [235, 59] width 176 height 35
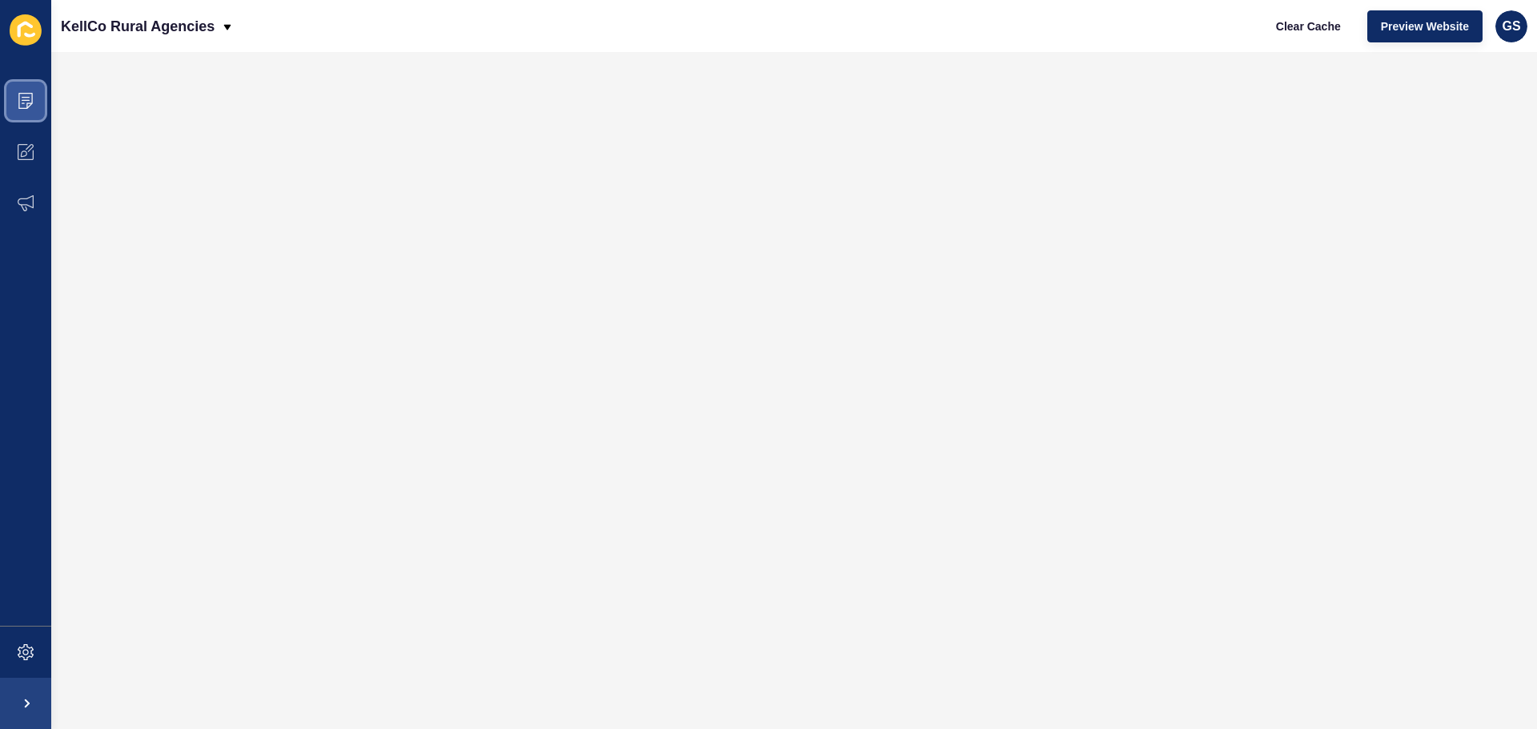
click at [23, 101] on icon at bounding box center [26, 100] width 8 height 1
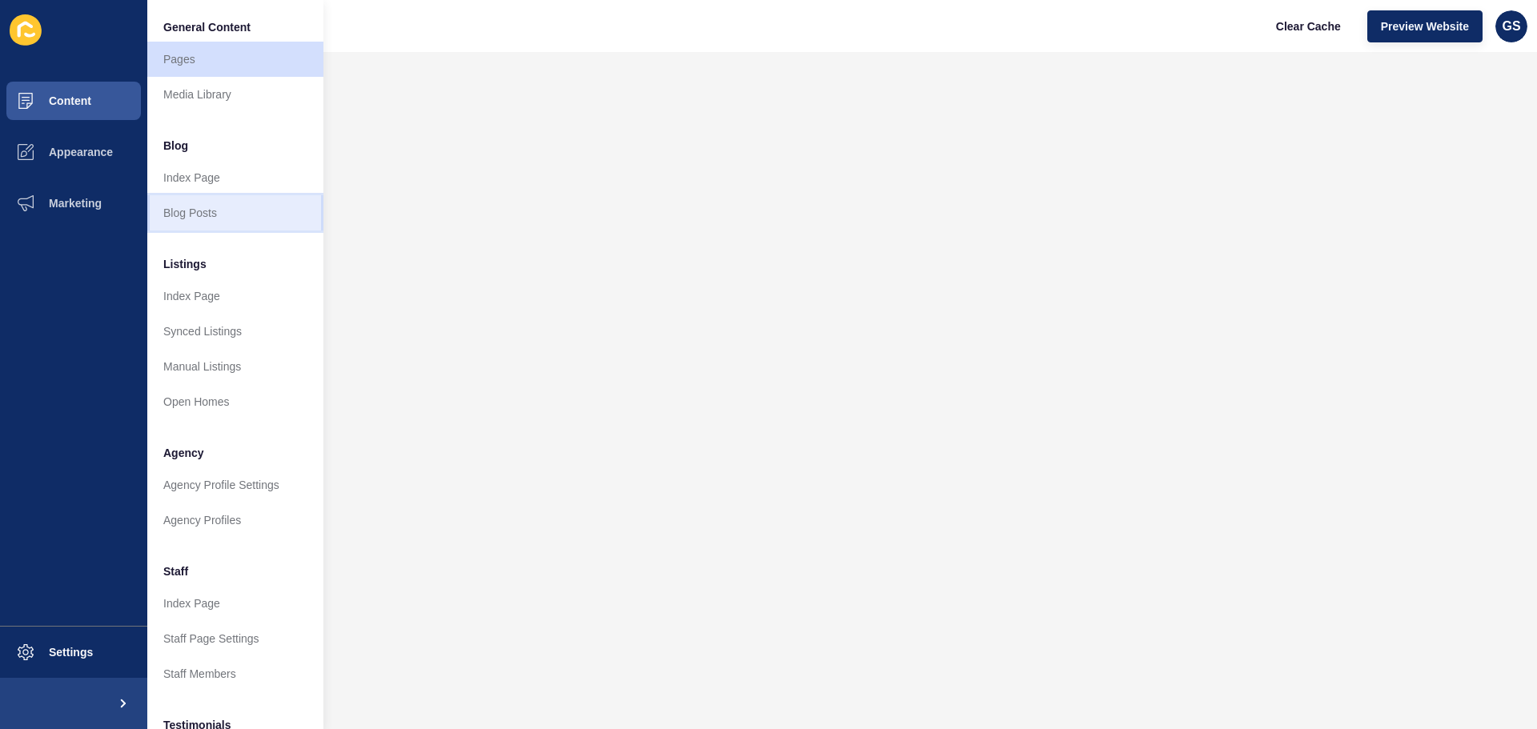
click at [211, 211] on link "Blog Posts" at bounding box center [235, 212] width 176 height 35
